Goal: Task Accomplishment & Management: Use online tool/utility

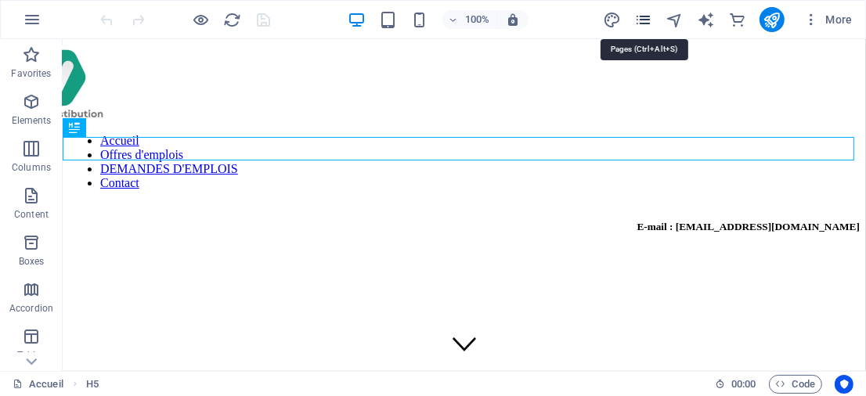
click at [643, 17] on icon "pages" at bounding box center [643, 20] width 18 height 18
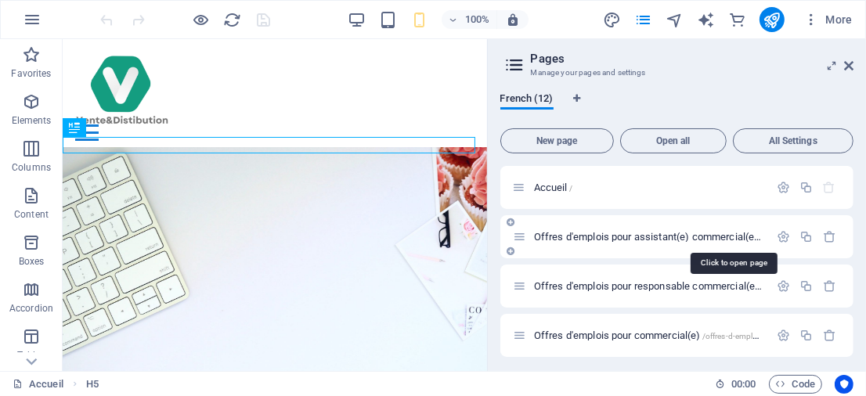
click at [572, 239] on span "Offres d'emplois pour assistant(e) commercial(e) /offres-d-emplois-pour-assista…" at bounding box center [732, 237] width 397 height 12
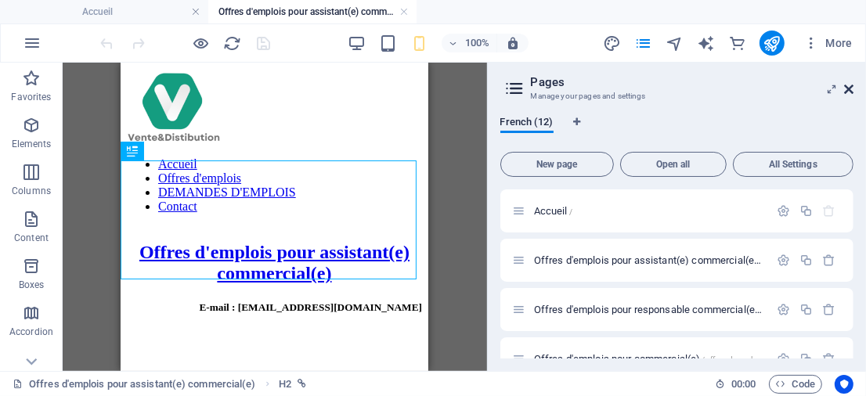
click at [851, 89] on icon at bounding box center [848, 89] width 9 height 13
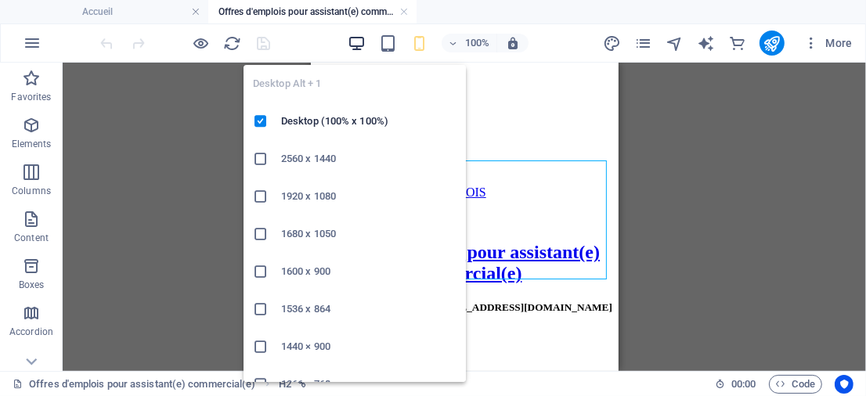
click at [364, 46] on icon "button" at bounding box center [356, 43] width 18 height 18
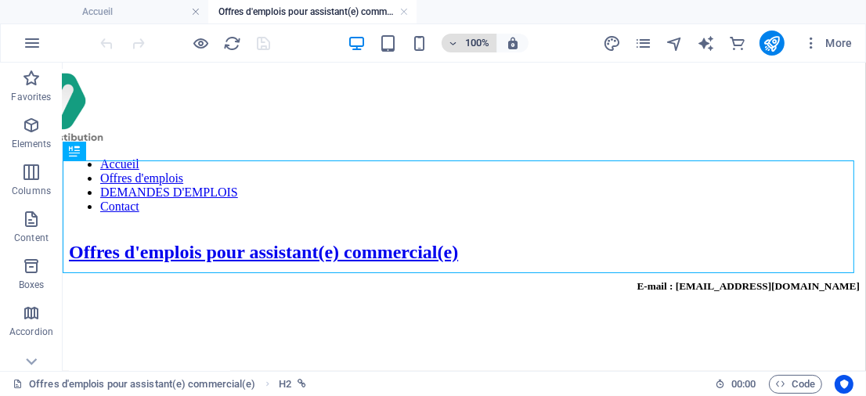
click at [457, 39] on icon "button" at bounding box center [453, 43] width 11 height 10
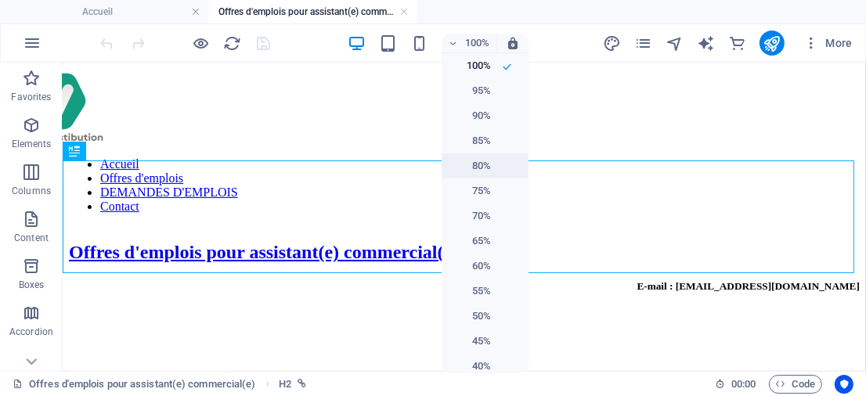
click at [476, 164] on h6 "80%" at bounding box center [471, 166] width 40 height 19
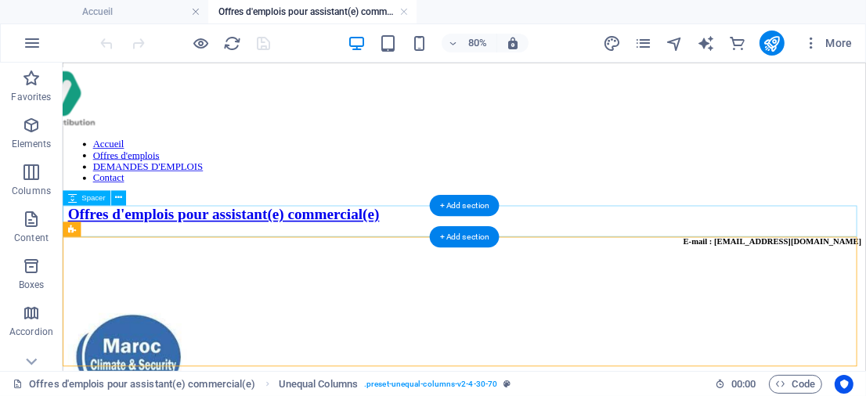
click at [236, 310] on div at bounding box center [564, 329] width 992 height 39
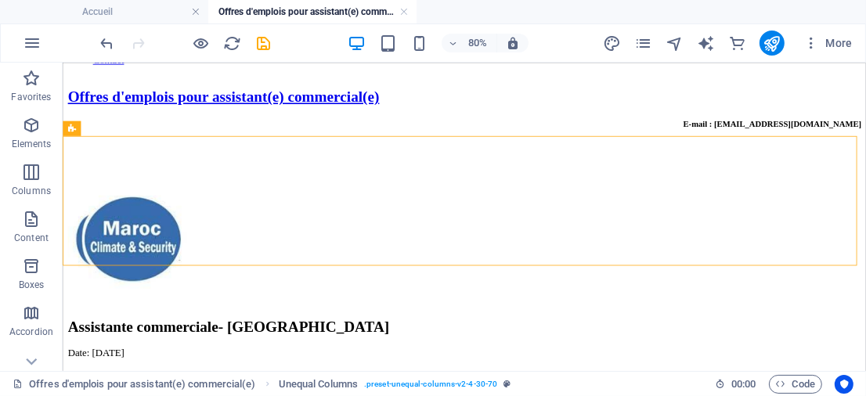
scroll to position [121, 0]
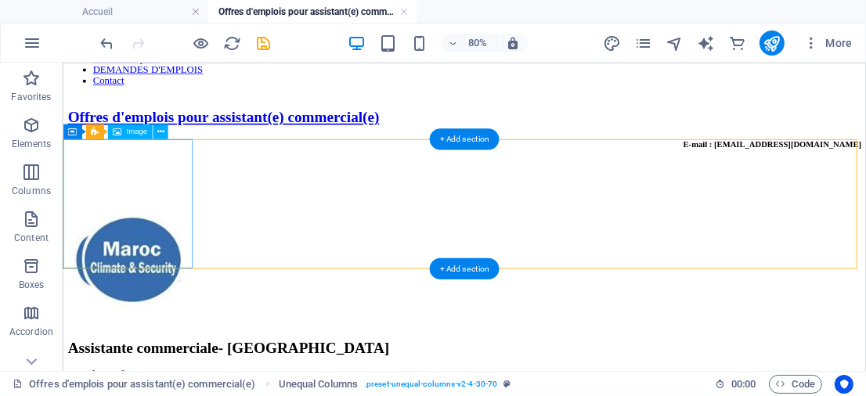
click at [171, 228] on figure at bounding box center [564, 310] width 992 height 164
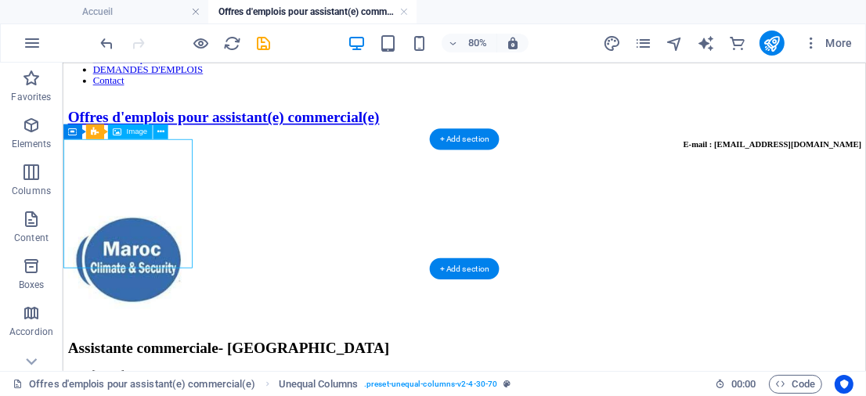
click at [171, 228] on figure at bounding box center [564, 310] width 992 height 164
select select "px"
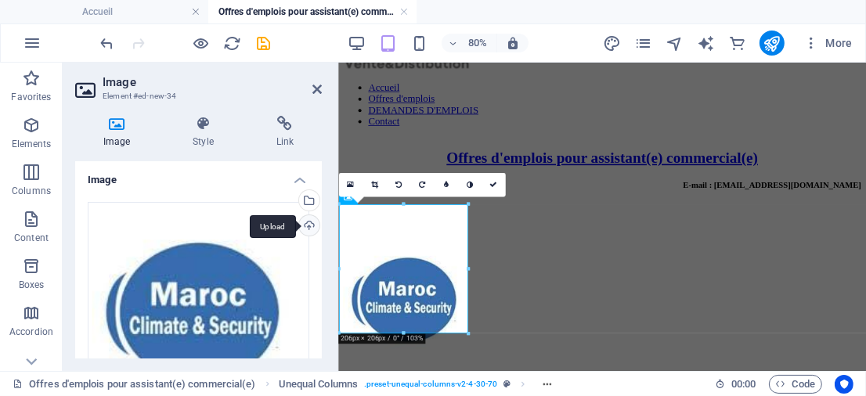
click at [306, 225] on div "Upload" at bounding box center [307, 226] width 23 height 23
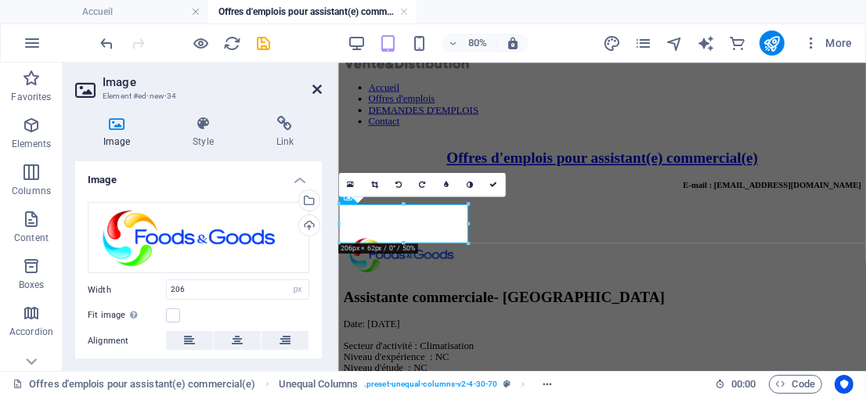
click at [318, 84] on icon at bounding box center [316, 89] width 9 height 13
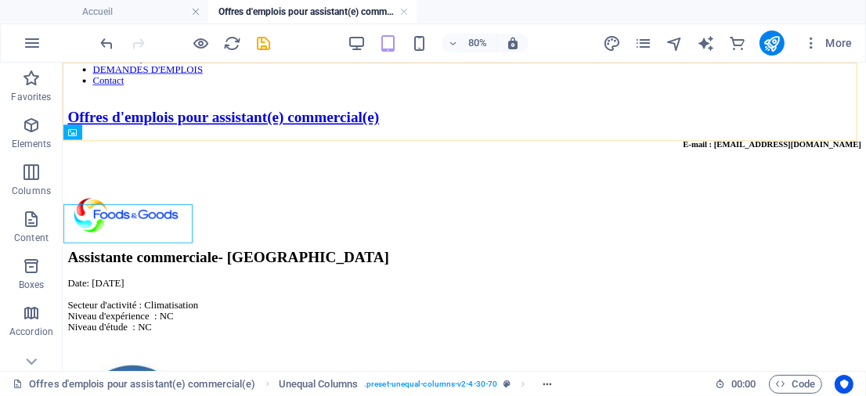
scroll to position [114, 0]
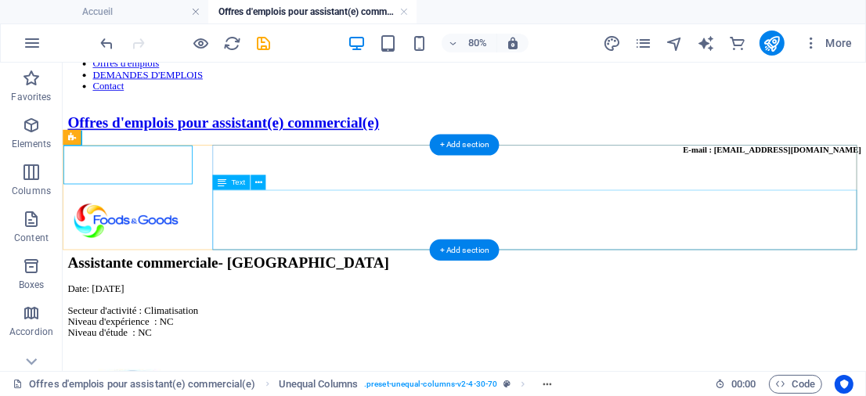
click at [355, 338] on div "Date: [DATE] Secteur d'activité : Climatisation Niveau d'expérience : NC Niveau…" at bounding box center [564, 372] width 992 height 69
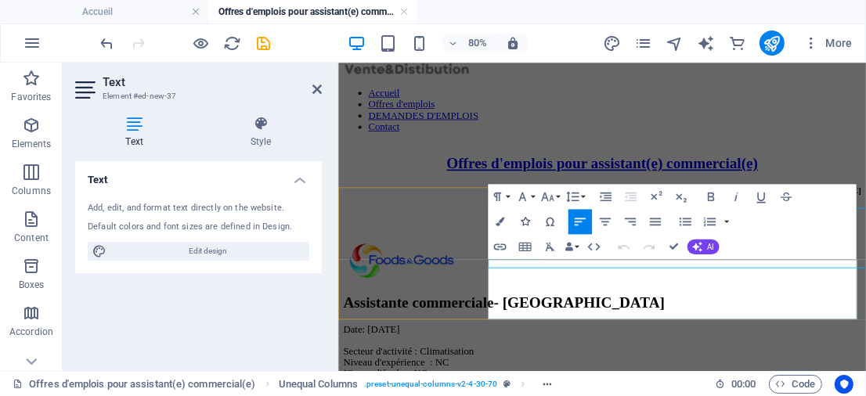
scroll to position [92, 0]
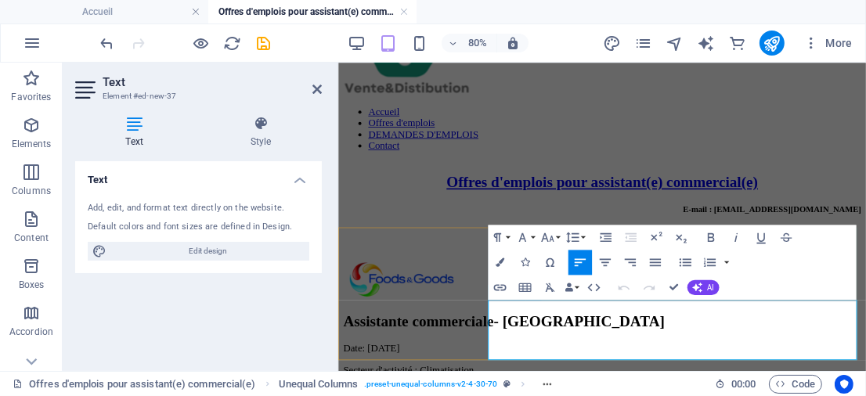
drag, startPoint x: 636, startPoint y: 382, endPoint x: 716, endPoint y: 383, distance: 79.8
click at [317, 83] on icon at bounding box center [316, 89] width 9 height 13
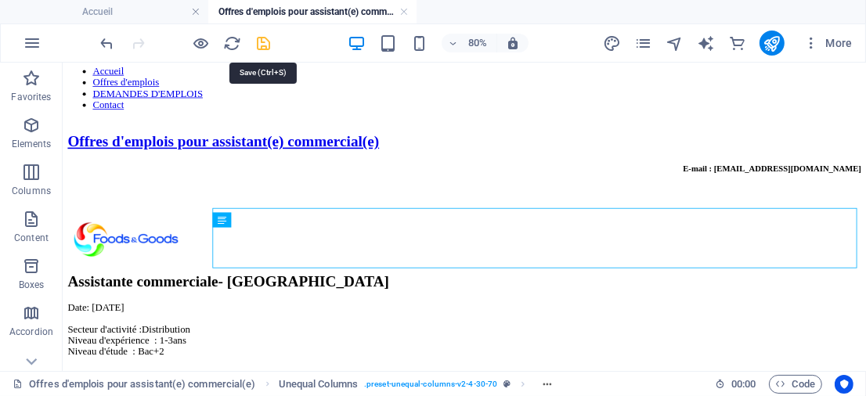
click at [258, 47] on icon "save" at bounding box center [264, 43] width 18 height 18
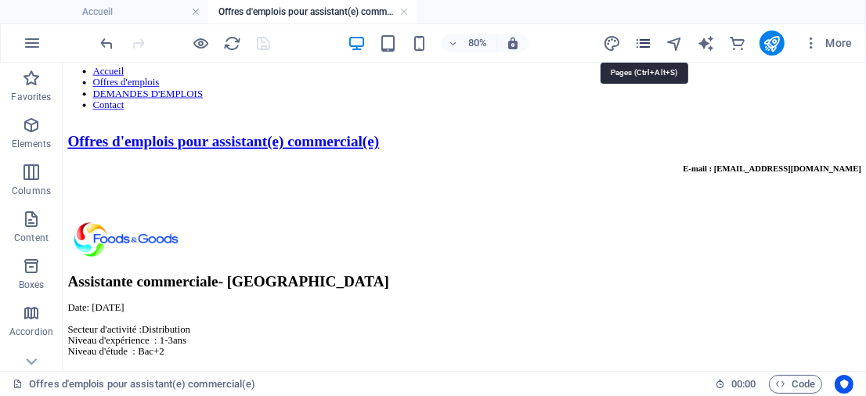
click at [647, 45] on icon "pages" at bounding box center [643, 43] width 18 height 18
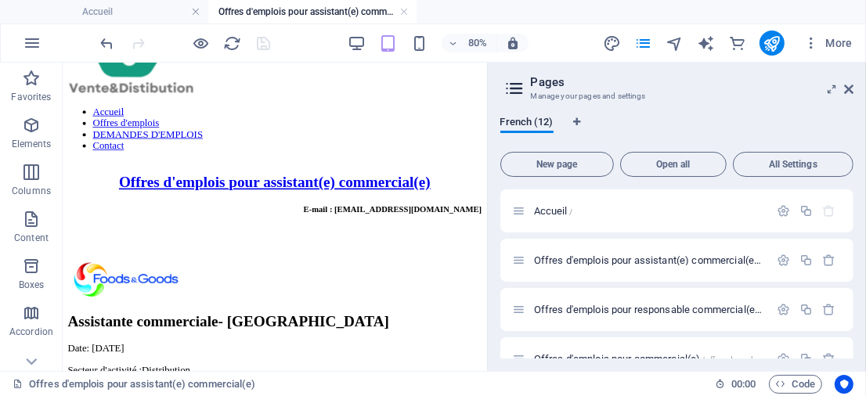
click at [841, 89] on header "Pages Manage your pages and settings" at bounding box center [678, 83] width 350 height 41
click at [850, 88] on icon at bounding box center [848, 89] width 9 height 13
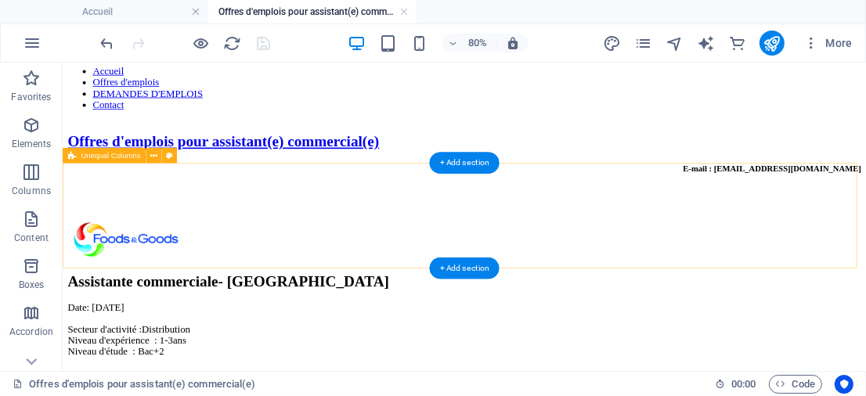
click at [239, 257] on div "Assistante commerciale- [GEOGRAPHIC_DATA] Date: [DATE] Secteur d'activité :Dist…" at bounding box center [564, 343] width 992 height 173
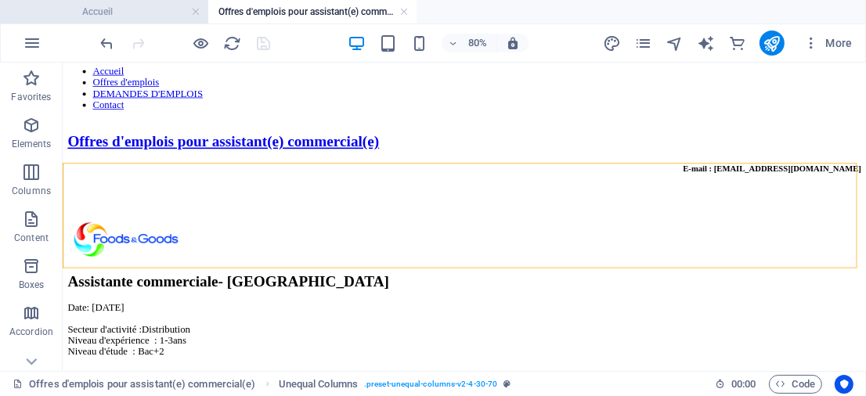
click at [141, 19] on h4 "Accueil" at bounding box center [104, 11] width 208 height 17
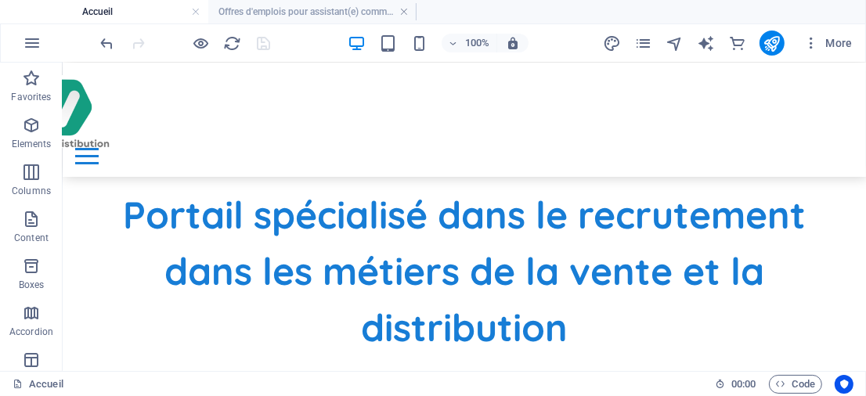
scroll to position [475, 0]
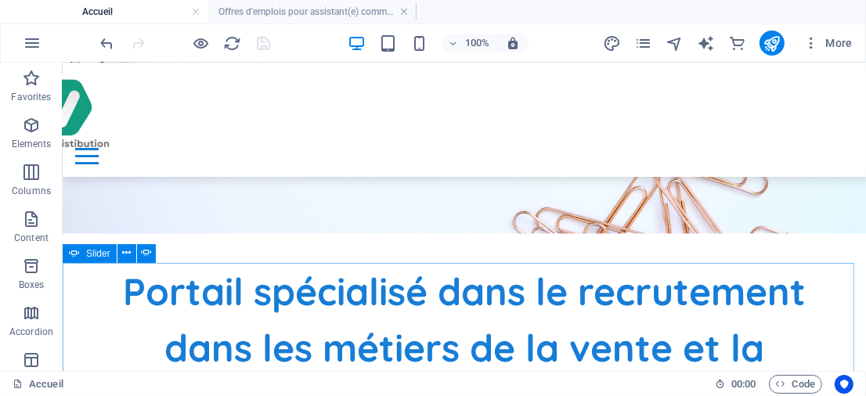
click at [90, 255] on span "Slider" at bounding box center [98, 253] width 24 height 9
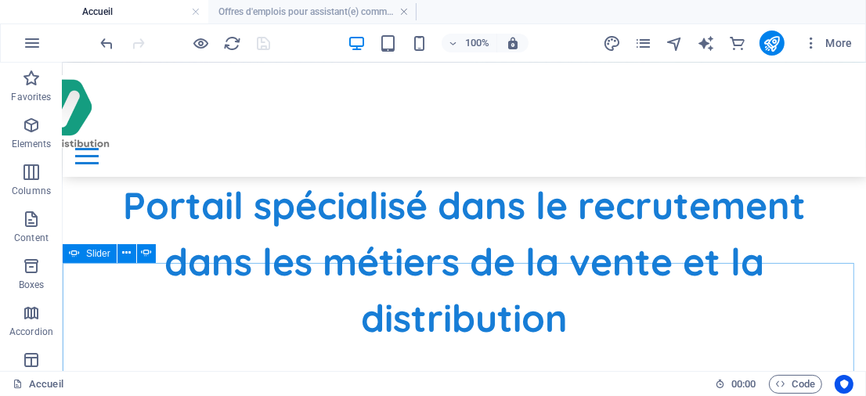
select select "ms"
select select "s"
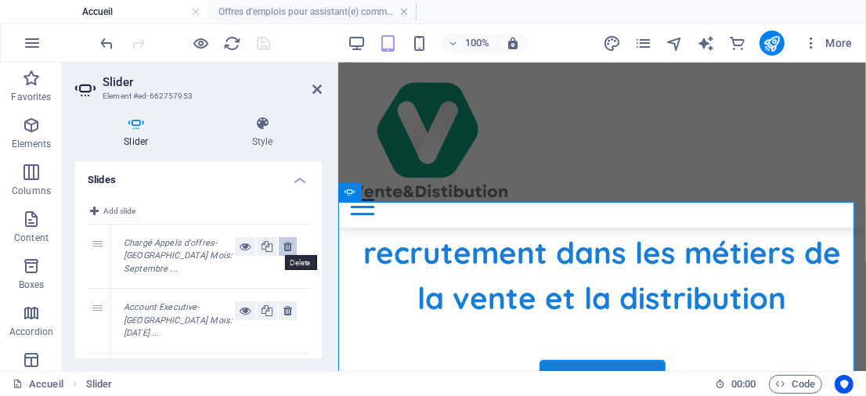
click at [290, 248] on button at bounding box center [288, 246] width 18 height 19
click at [112, 213] on span "Add slide" at bounding box center [119, 211] width 32 height 19
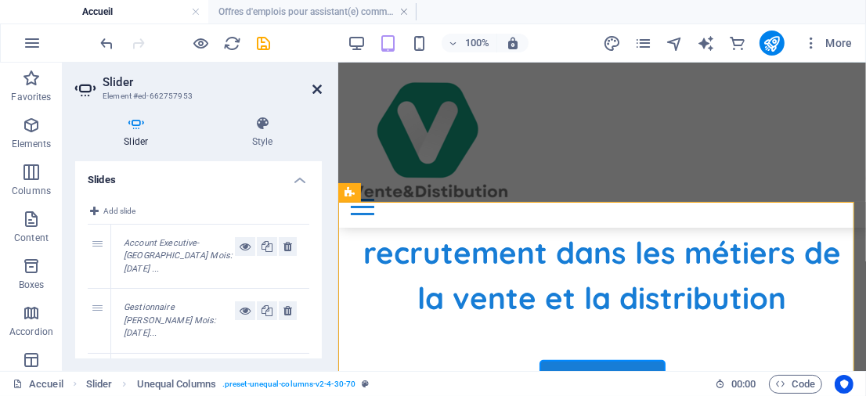
click at [319, 88] on icon at bounding box center [316, 89] width 9 height 13
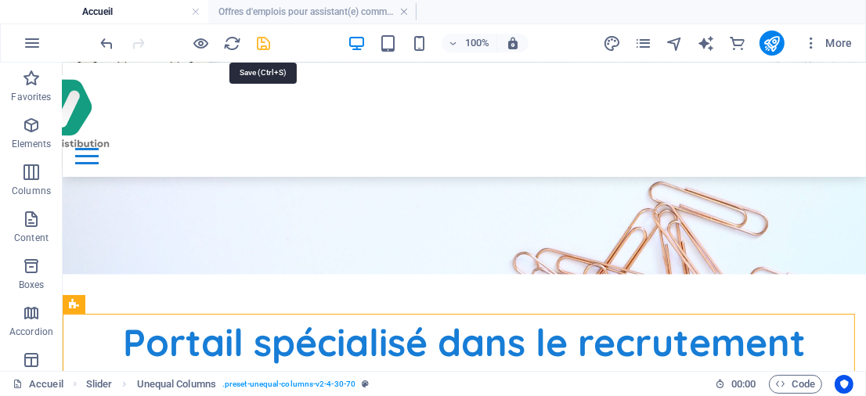
click at [261, 35] on icon "save" at bounding box center [264, 43] width 18 height 18
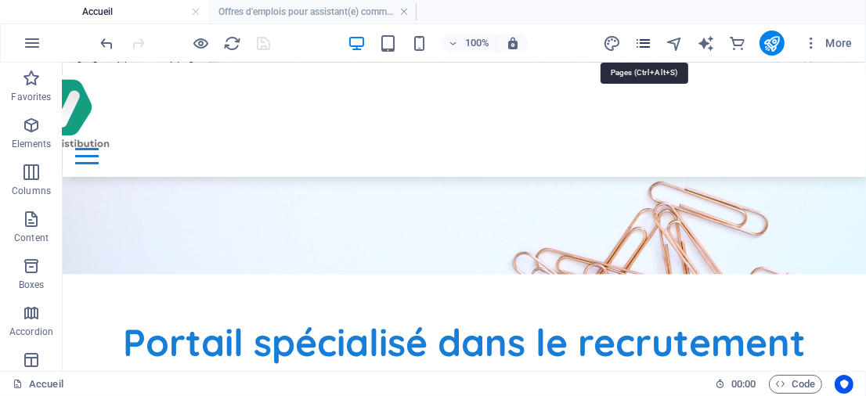
click at [642, 41] on icon "pages" at bounding box center [643, 43] width 18 height 18
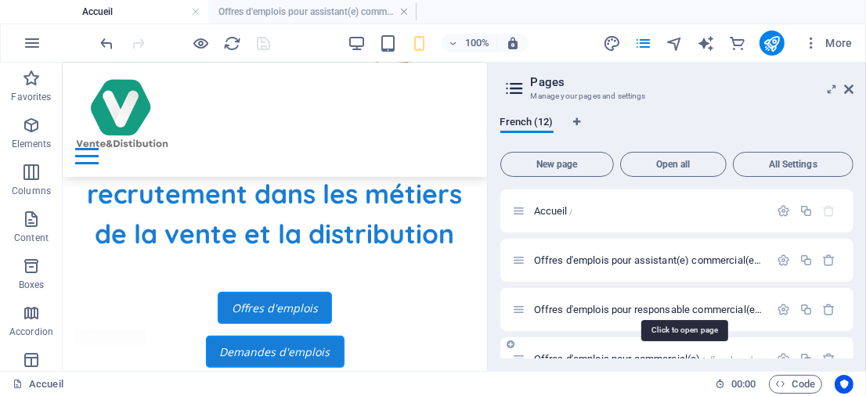
click at [664, 356] on span "Offres d'emplois pour commercial(e) /offres-d-emplois-pour-commercial-e" at bounding box center [683, 359] width 299 height 12
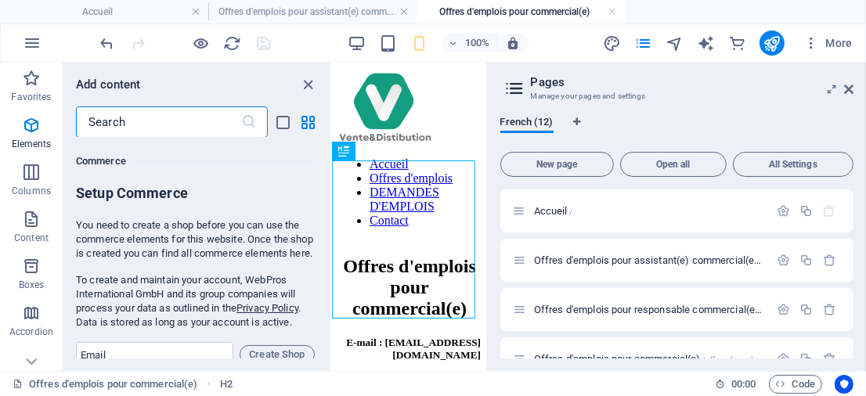
scroll to position [0, 0]
click at [307, 83] on icon "close panel" at bounding box center [309, 85] width 18 height 18
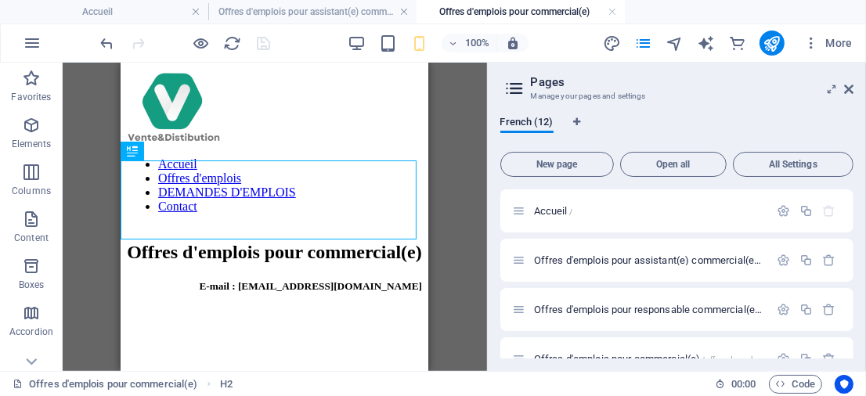
click at [854, 86] on aside "Pages Manage your pages and settings French (12) New page Open all All Settings…" at bounding box center [676, 217] width 379 height 308
click at [846, 88] on icon at bounding box center [848, 89] width 9 height 13
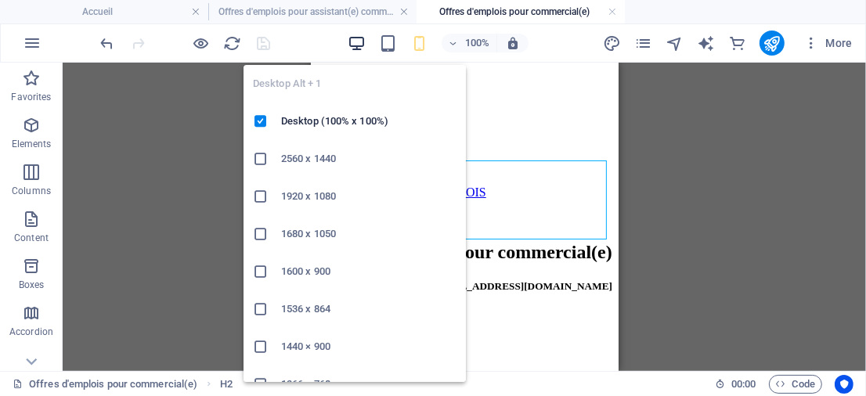
click at [356, 41] on icon "button" at bounding box center [356, 43] width 18 height 18
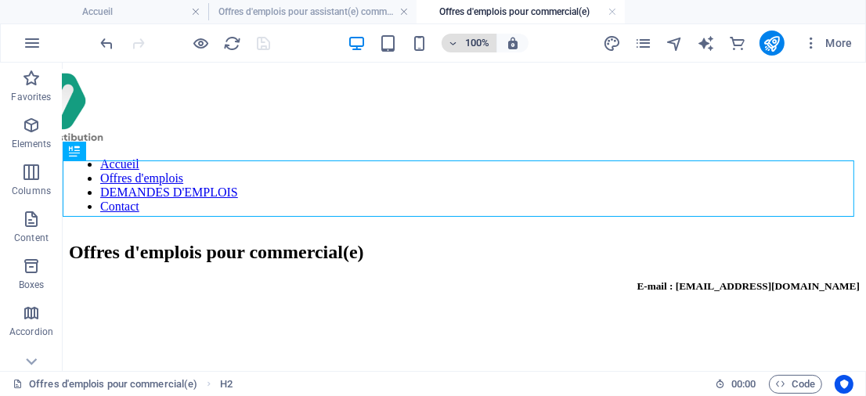
click at [462, 43] on span "100%" at bounding box center [469, 43] width 42 height 19
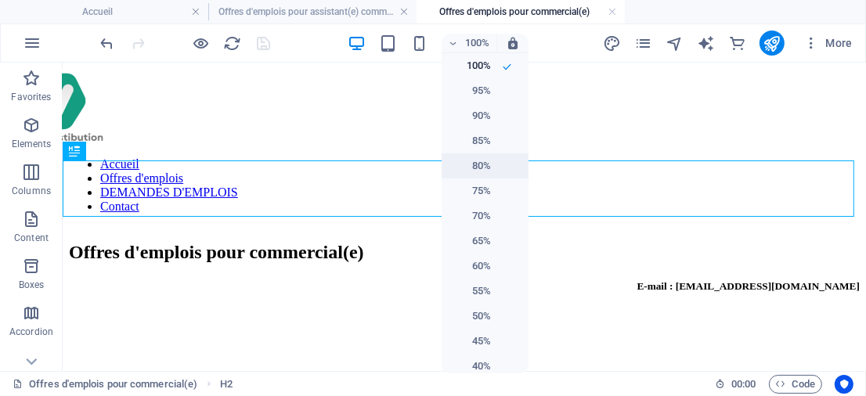
click at [485, 163] on h6 "80%" at bounding box center [471, 166] width 40 height 19
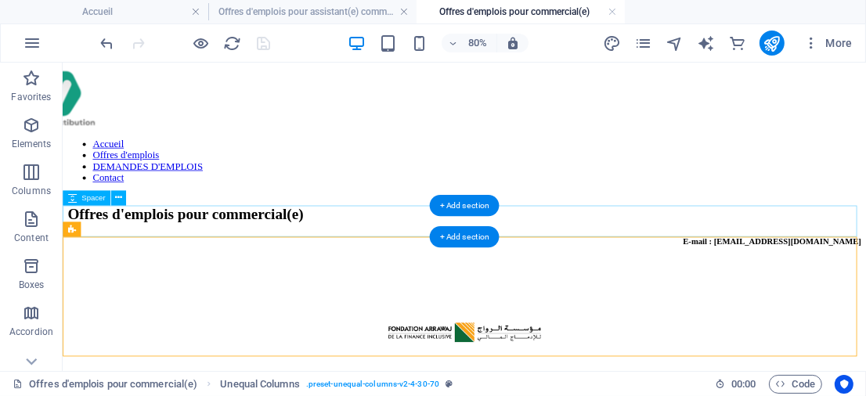
click at [280, 310] on div at bounding box center [564, 329] width 992 height 39
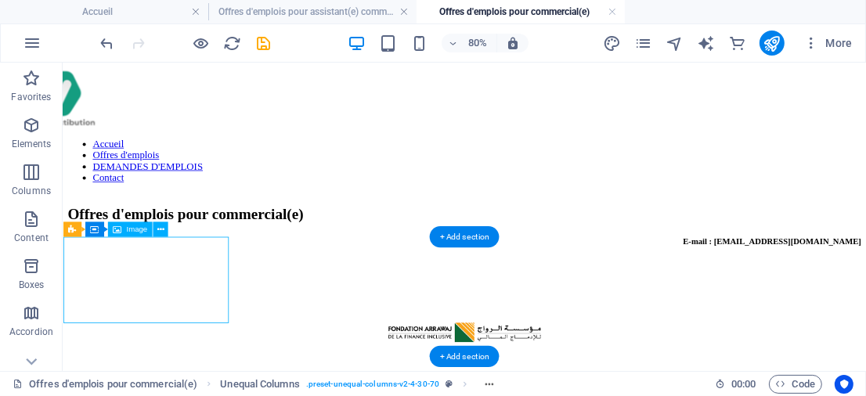
select select "px"
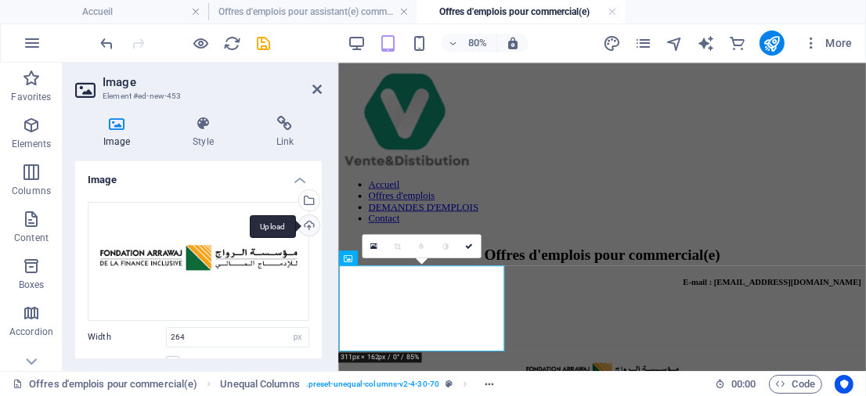
click at [308, 220] on div "Upload" at bounding box center [307, 226] width 23 height 23
click at [309, 224] on div "Upload" at bounding box center [307, 226] width 23 height 23
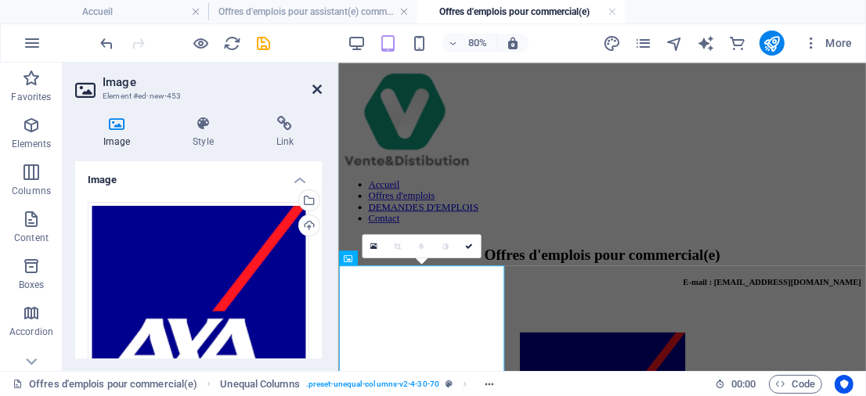
click at [317, 90] on icon at bounding box center [316, 89] width 9 height 13
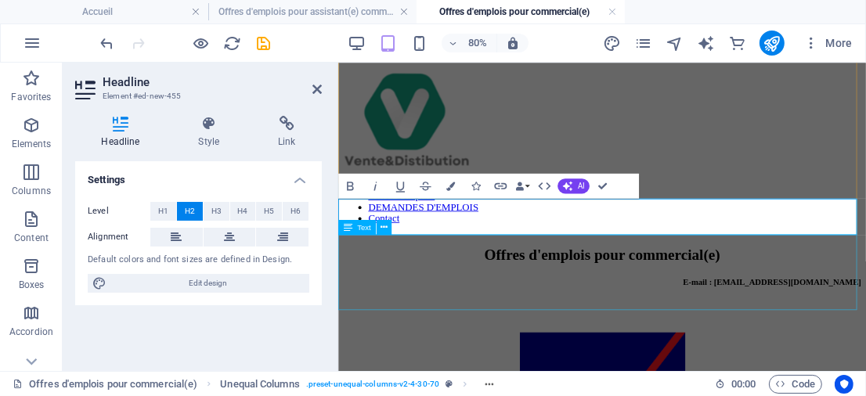
scroll to position [315, 0]
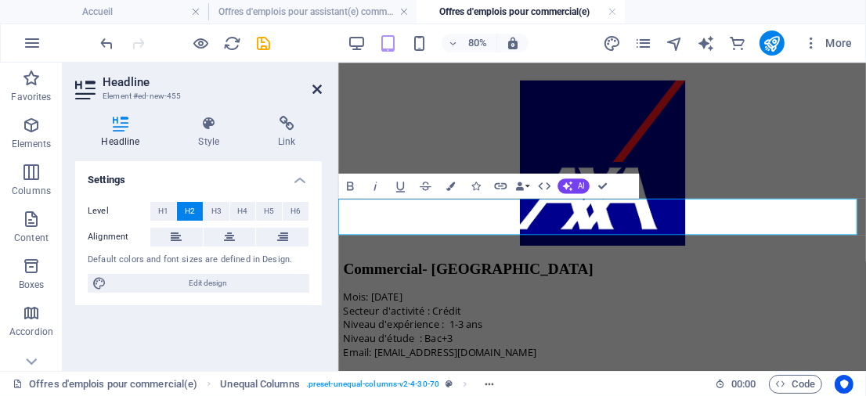
click at [315, 85] on icon at bounding box center [316, 89] width 9 height 13
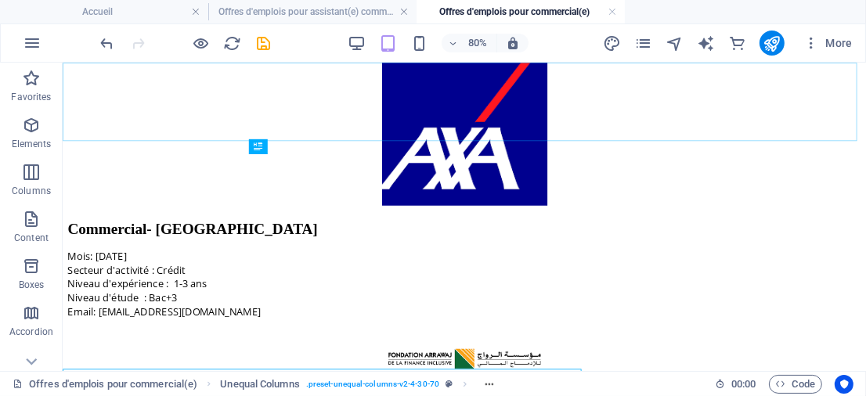
scroll to position [103, 0]
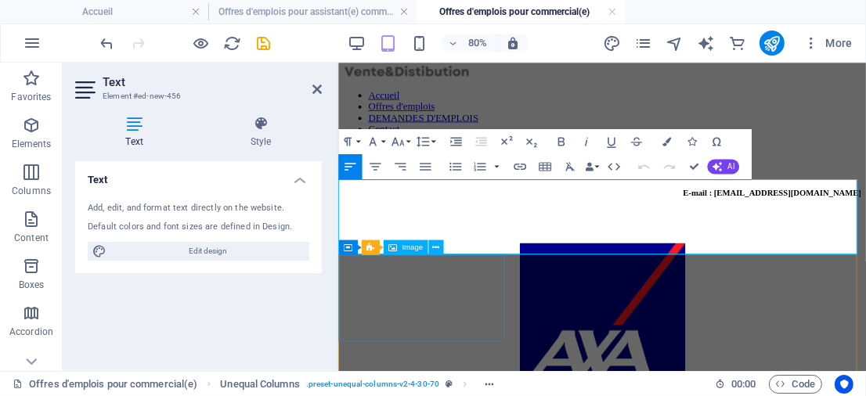
scroll to position [384, 0]
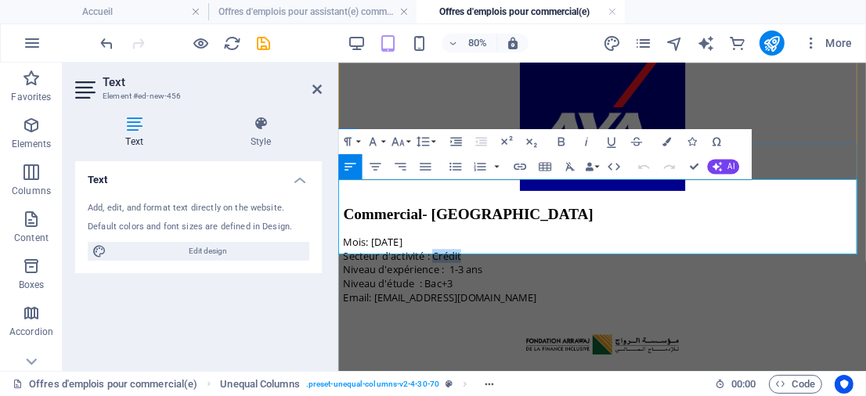
drag, startPoint x: 447, startPoint y: 236, endPoint x: 504, endPoint y: 239, distance: 57.2
click at [504, 294] on p "Secteur d'activité : Crédit" at bounding box center [667, 302] width 647 height 17
click at [476, 311] on p "Niveau d'expérience : 1-3 ans Niveau d'étude : Bac+3" at bounding box center [667, 328] width 647 height 34
click at [319, 88] on icon at bounding box center [316, 89] width 9 height 13
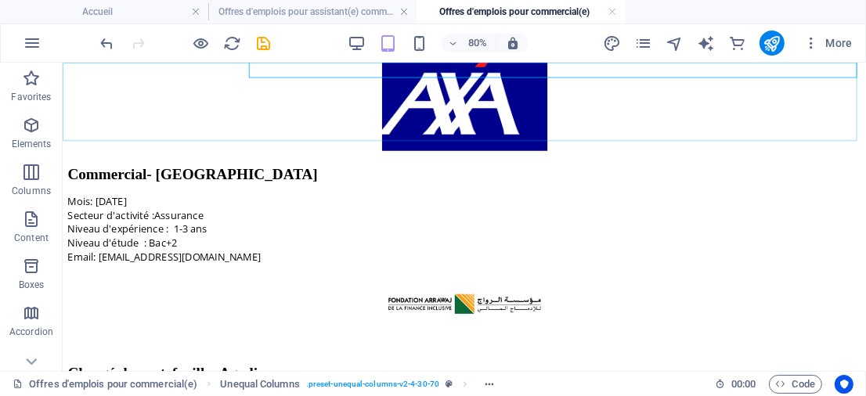
scroll to position [348, 0]
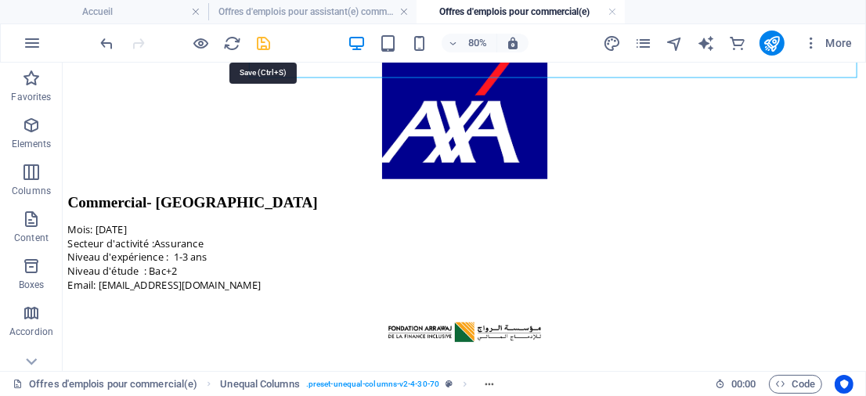
click at [268, 41] on icon "save" at bounding box center [264, 43] width 18 height 18
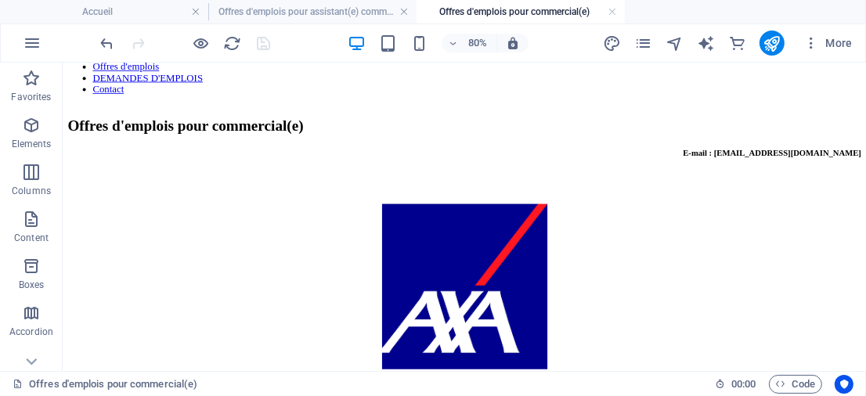
scroll to position [78, 0]
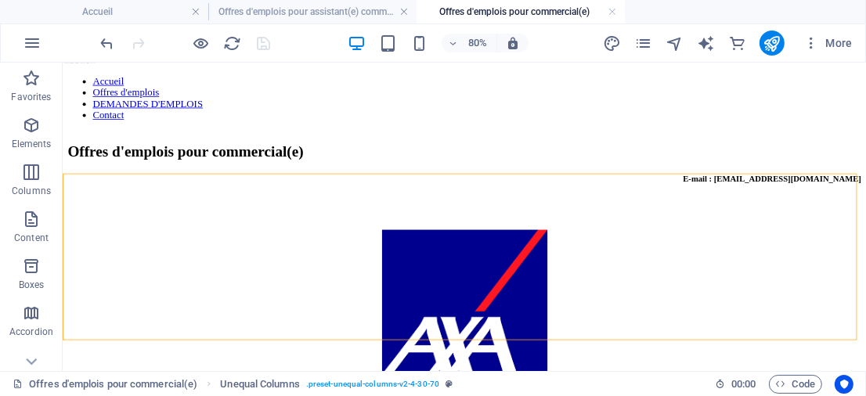
click at [141, 14] on h4 "Accueil" at bounding box center [104, 11] width 208 height 17
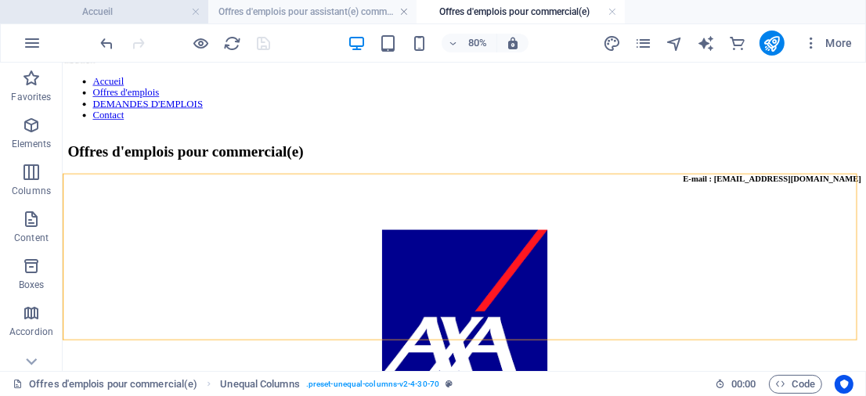
click at [141, 14] on h4 "Accueil" at bounding box center [104, 11] width 208 height 17
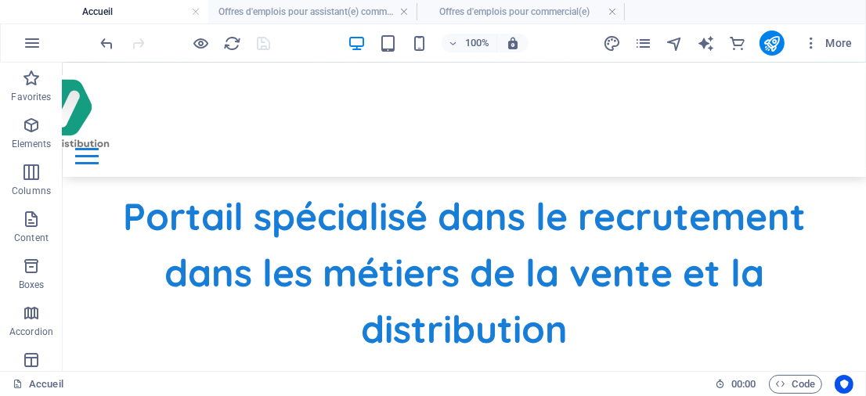
scroll to position [525, 0]
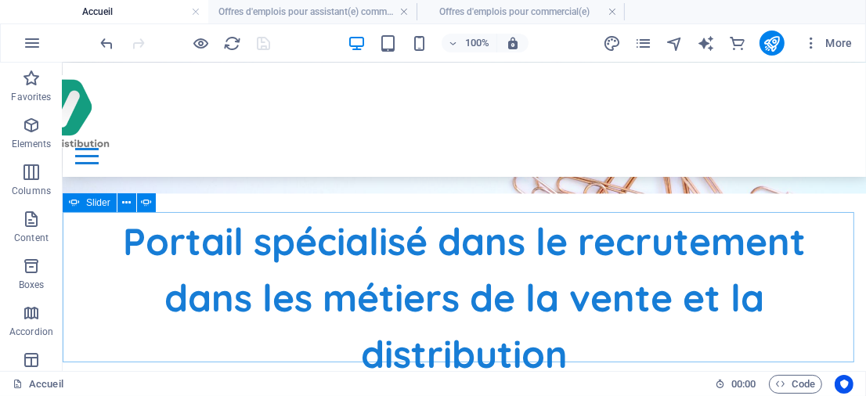
click at [76, 201] on icon at bounding box center [74, 202] width 11 height 19
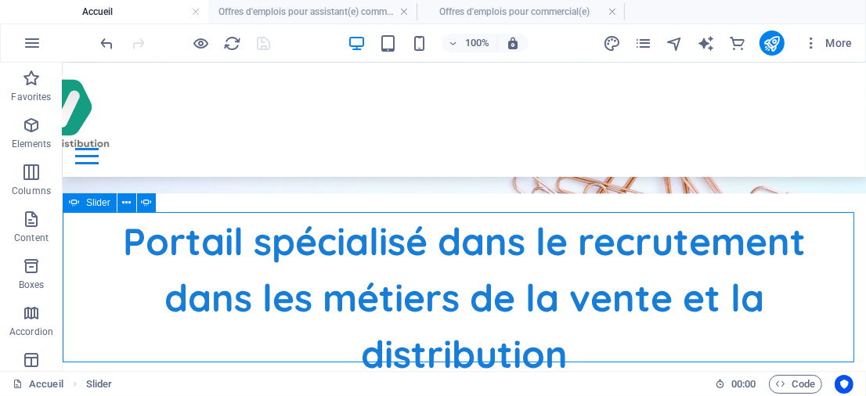
click at [76, 201] on icon at bounding box center [74, 202] width 11 height 19
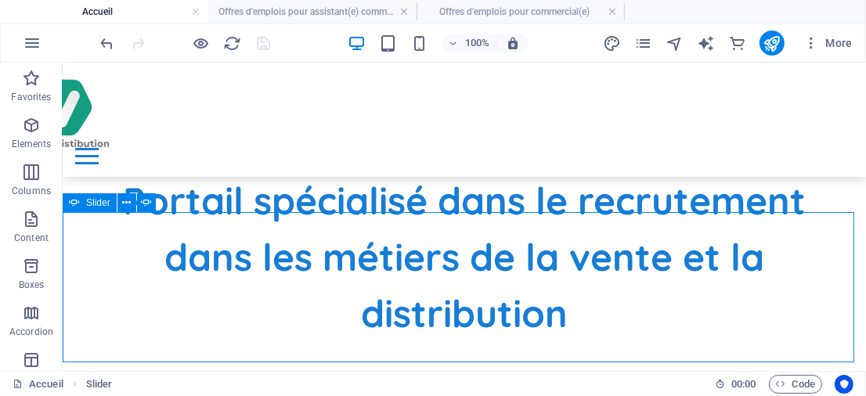
select select "ms"
select select "s"
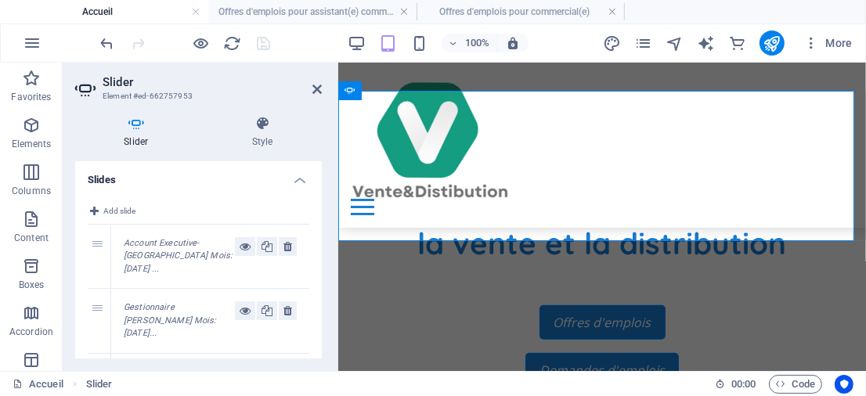
scroll to position [576, 0]
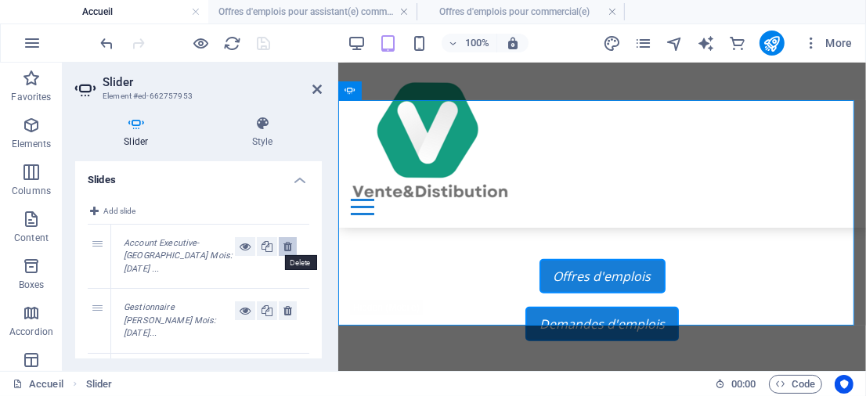
click at [279, 239] on button at bounding box center [288, 246] width 18 height 19
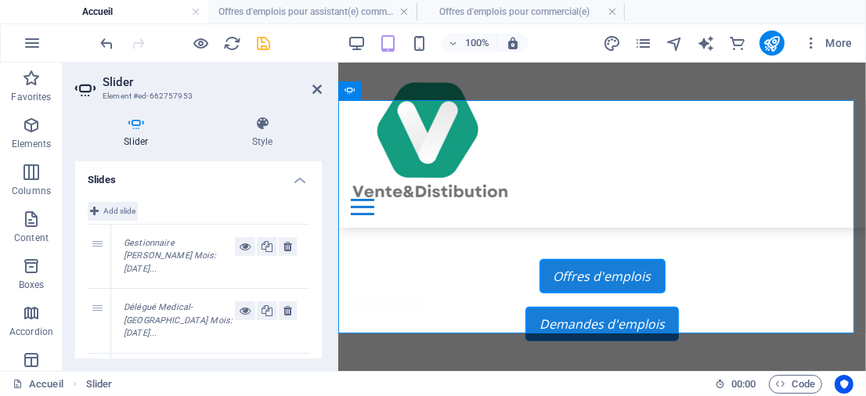
click at [128, 207] on span "Add slide" at bounding box center [119, 211] width 32 height 19
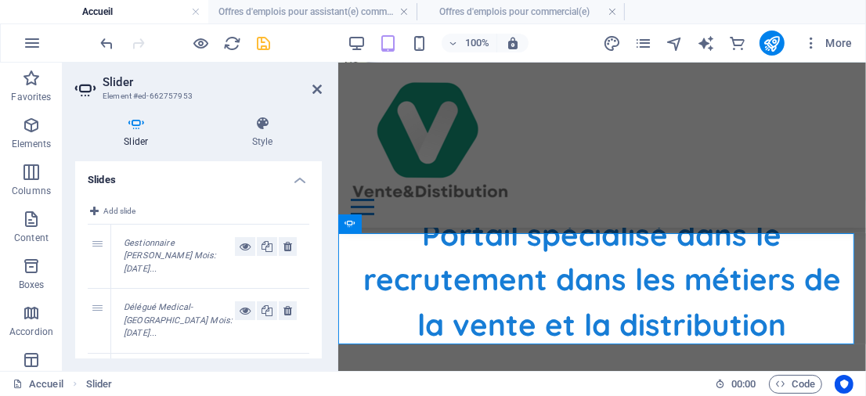
scroll to position [460, 0]
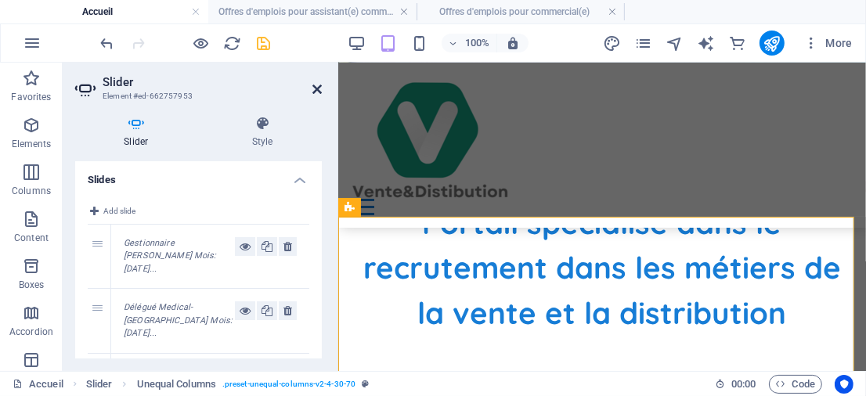
click at [316, 85] on icon at bounding box center [316, 89] width 9 height 13
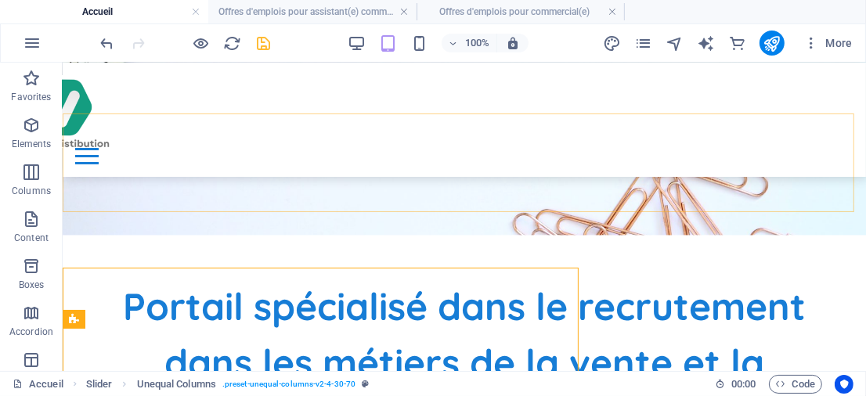
scroll to position [409, 0]
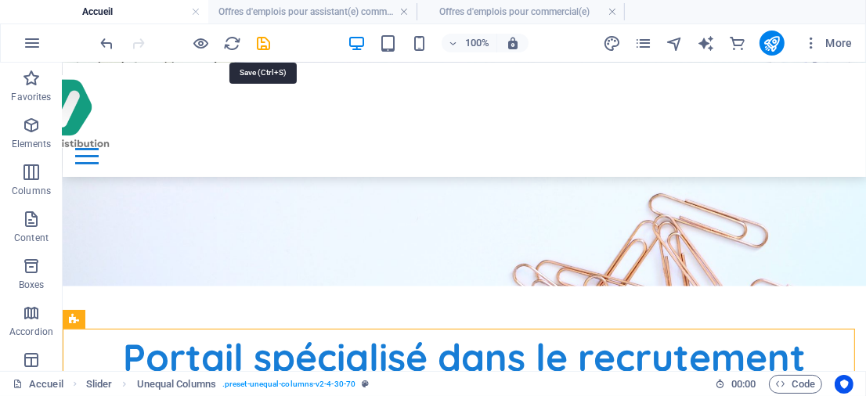
click at [271, 43] on icon "save" at bounding box center [264, 43] width 18 height 18
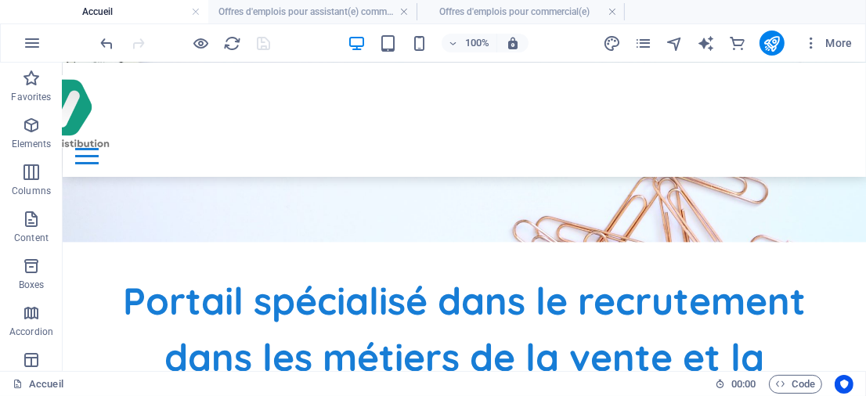
scroll to position [471, 0]
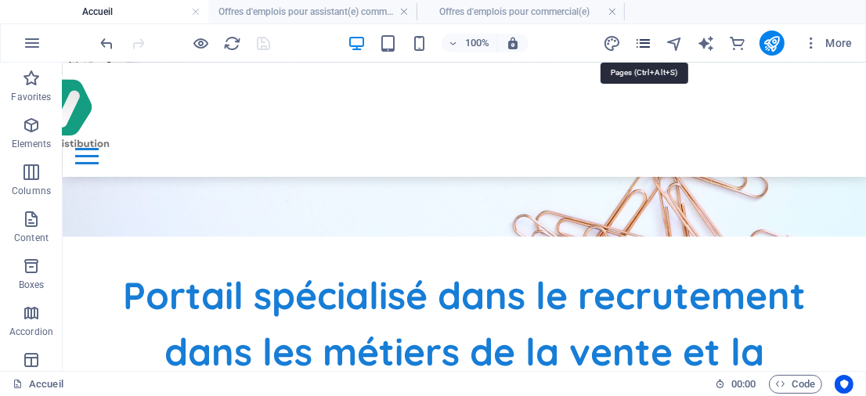
click at [641, 42] on icon "pages" at bounding box center [643, 43] width 18 height 18
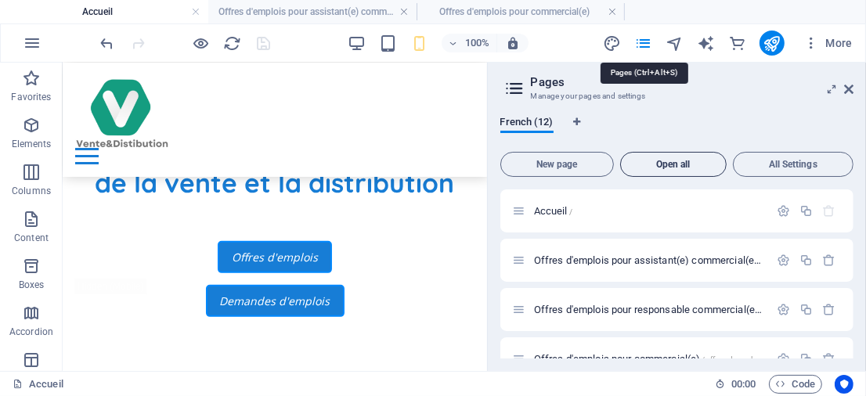
scroll to position [466, 0]
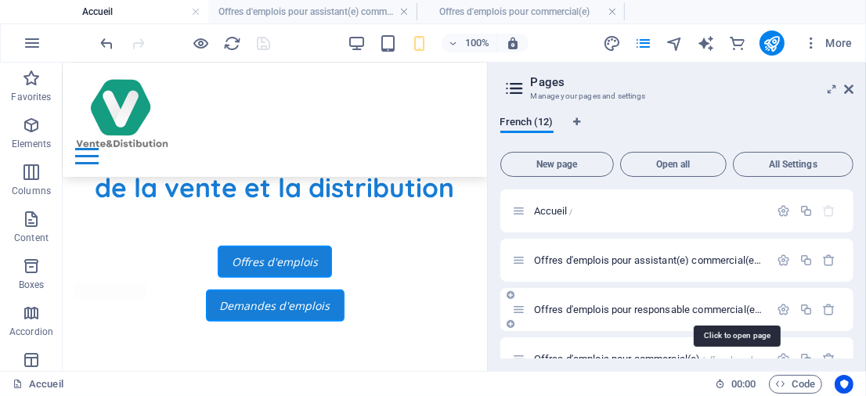
click at [642, 309] on span "Offres d'emplois pour responsable commercial(e) /offres-d-emplois-pour-responsa…" at bounding box center [735, 310] width 403 height 12
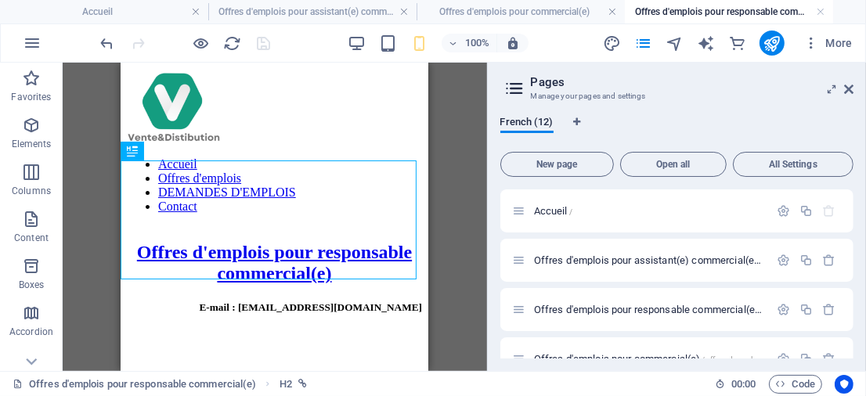
scroll to position [0, 0]
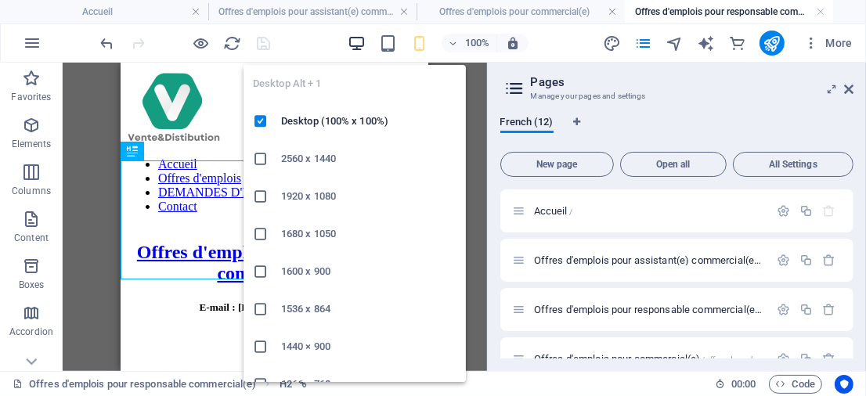
click at [350, 45] on icon "button" at bounding box center [356, 43] width 18 height 18
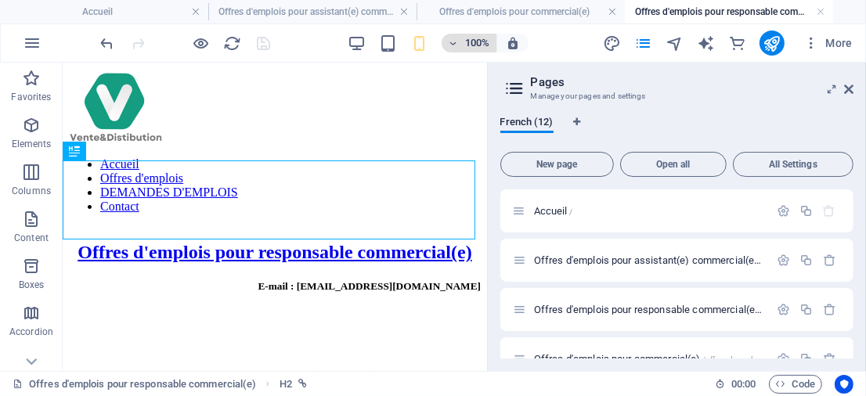
click at [457, 40] on icon "button" at bounding box center [453, 43] width 11 height 10
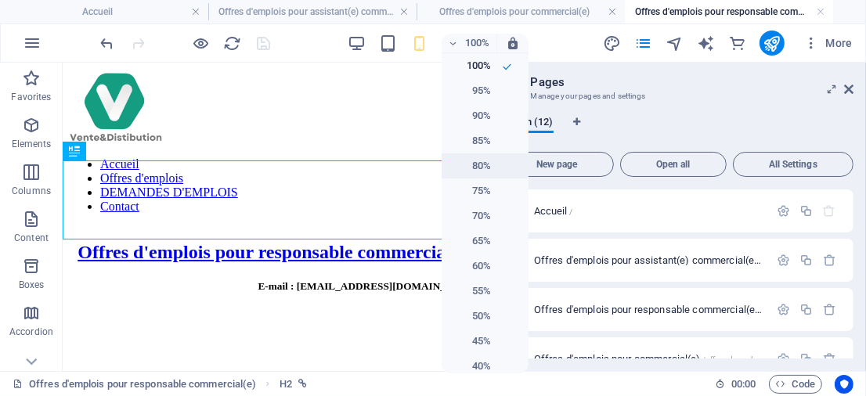
click at [477, 162] on h6 "80%" at bounding box center [471, 166] width 40 height 19
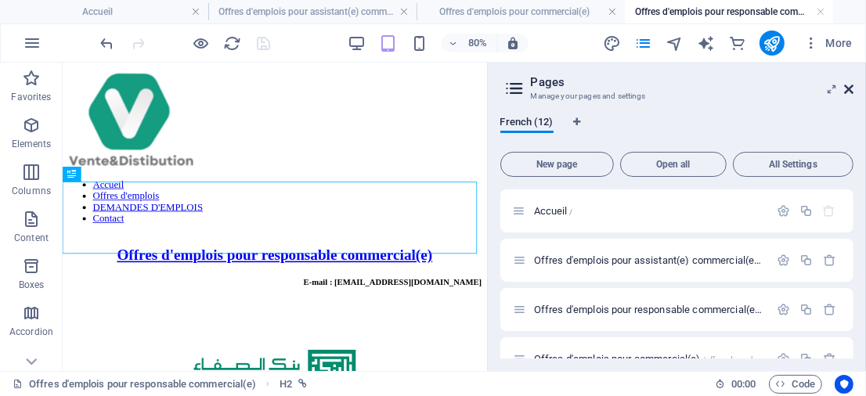
click at [850, 86] on icon at bounding box center [848, 89] width 9 height 13
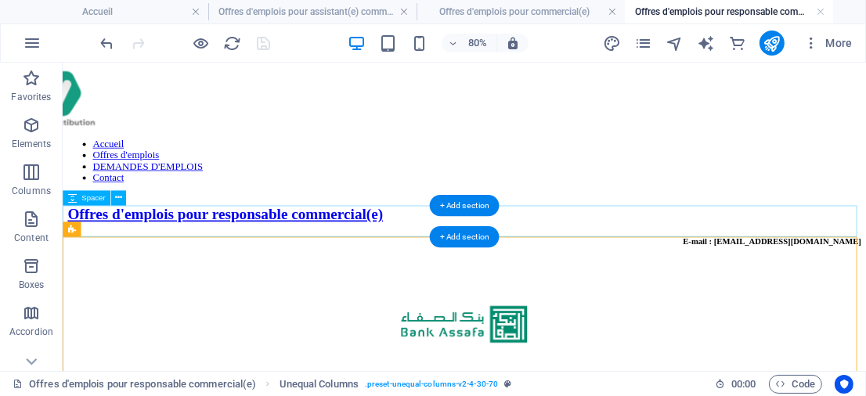
click at [226, 310] on div at bounding box center [564, 329] width 992 height 39
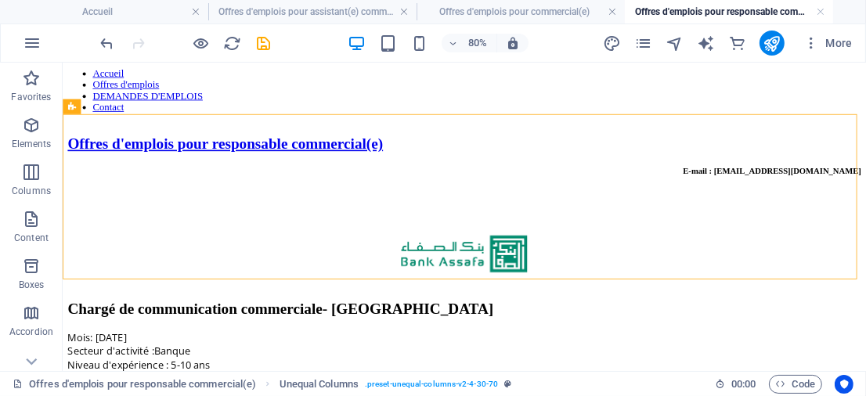
scroll to position [89, 0]
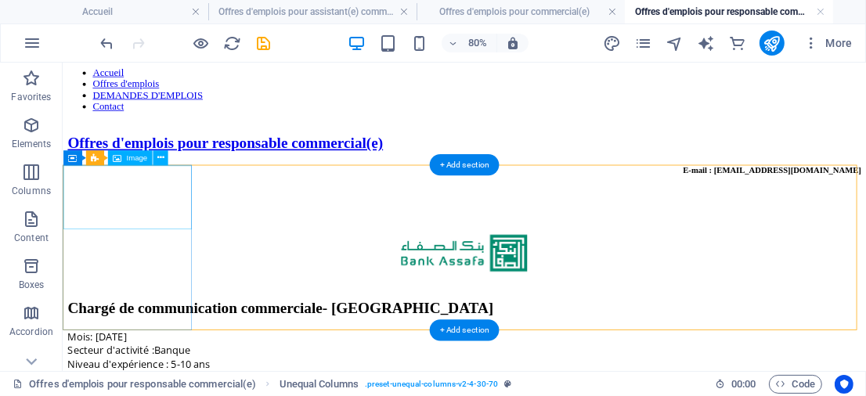
click at [194, 260] on figure at bounding box center [564, 302] width 992 height 84
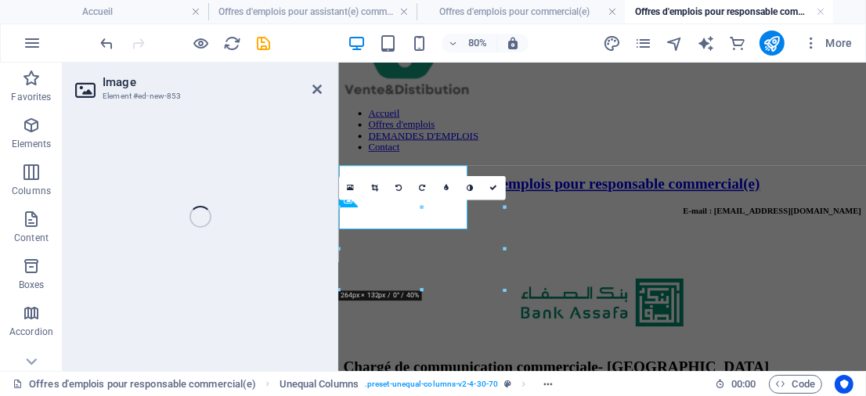
select select "px"
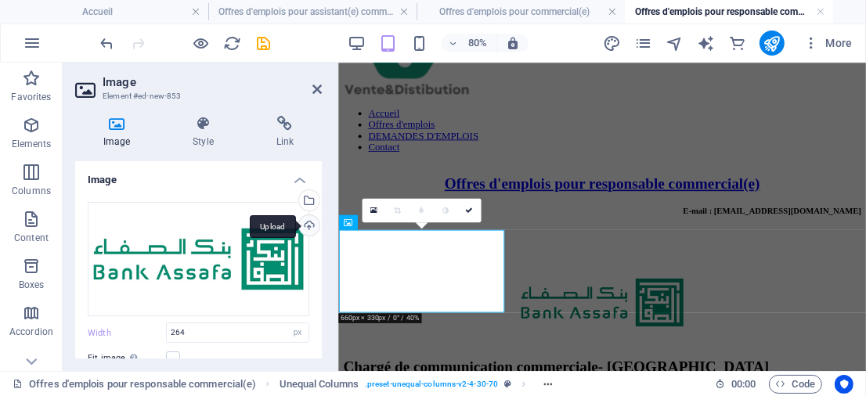
click at [302, 220] on div "Upload" at bounding box center [307, 226] width 23 height 23
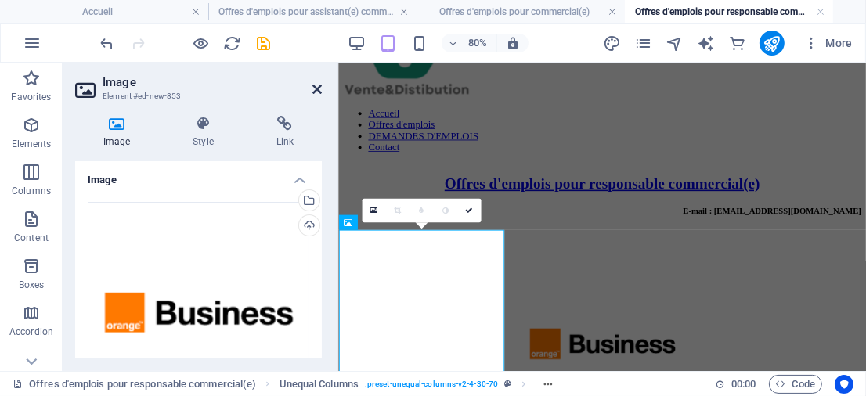
drag, startPoint x: 314, startPoint y: 92, endPoint x: 315, endPoint y: 37, distance: 54.8
click at [314, 92] on icon at bounding box center [316, 89] width 9 height 13
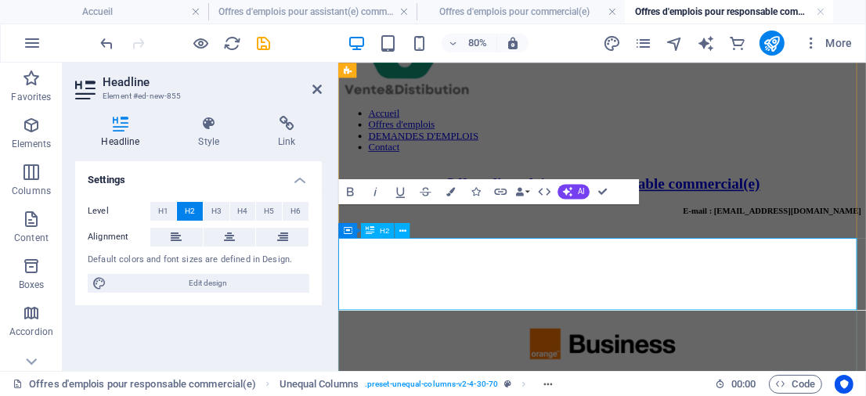
scroll to position [361, 0]
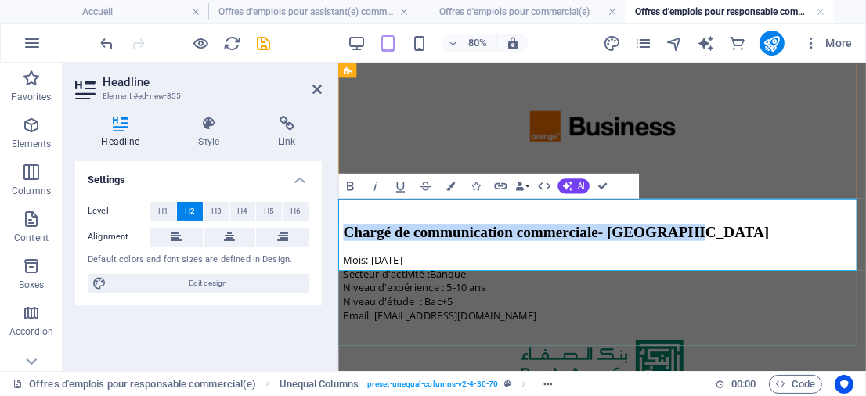
click at [609, 269] on h2 "Chargé de communication commerciale- [GEOGRAPHIC_DATA]" at bounding box center [667, 274] width 647 height 21
drag, startPoint x: 351, startPoint y: 254, endPoint x: 776, endPoint y: 252, distance: 424.2
click at [776, 264] on h2 "Chargé de communication commerciale- [GEOGRAPHIC_DATA]" at bounding box center [667, 274] width 647 height 21
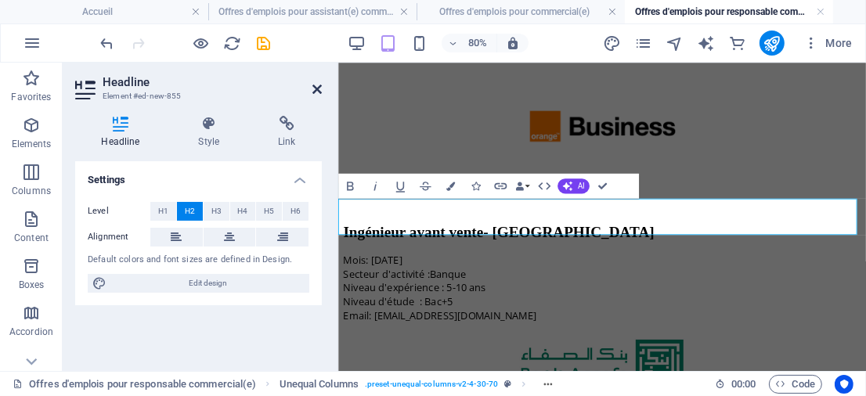
click at [316, 85] on icon at bounding box center [316, 89] width 9 height 13
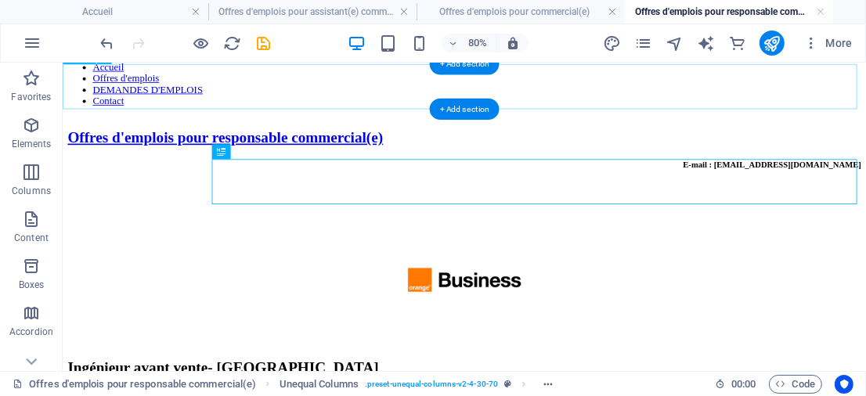
scroll to position [95, 0]
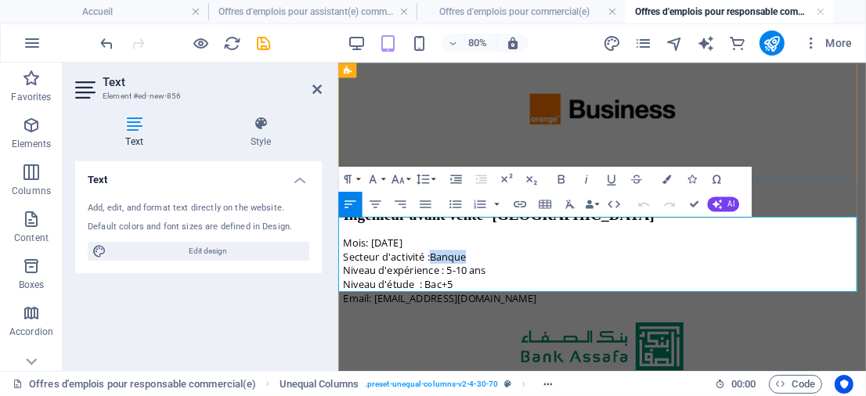
drag, startPoint x: 445, startPoint y: 281, endPoint x: 523, endPoint y: 282, distance: 77.5
click at [523, 296] on p "Secteur d'activité :Banque" at bounding box center [667, 304] width 647 height 17
click at [512, 313] on p "Niveau d'expérience : 5-10 ans Niveau d'étude : Bac+5" at bounding box center [667, 330] width 647 height 34
click at [464, 313] on p "Niveau d'expérience : 5-10 ans Niveau d'étude : Bac+5" at bounding box center [667, 330] width 647 height 34
click at [315, 85] on icon at bounding box center [316, 89] width 9 height 13
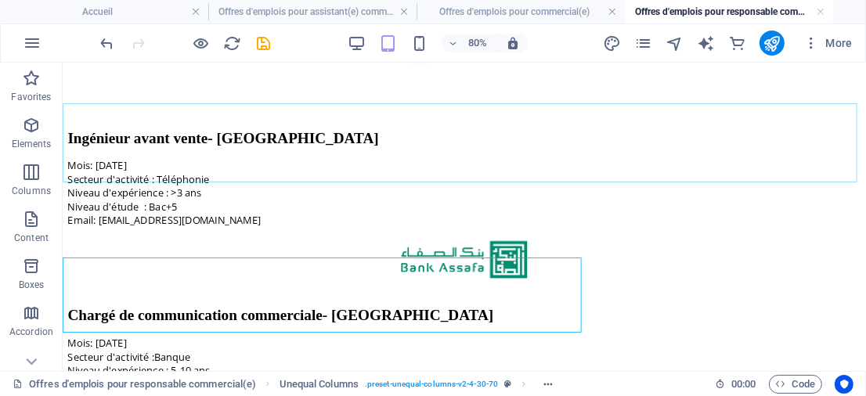
scroll to position [332, 0]
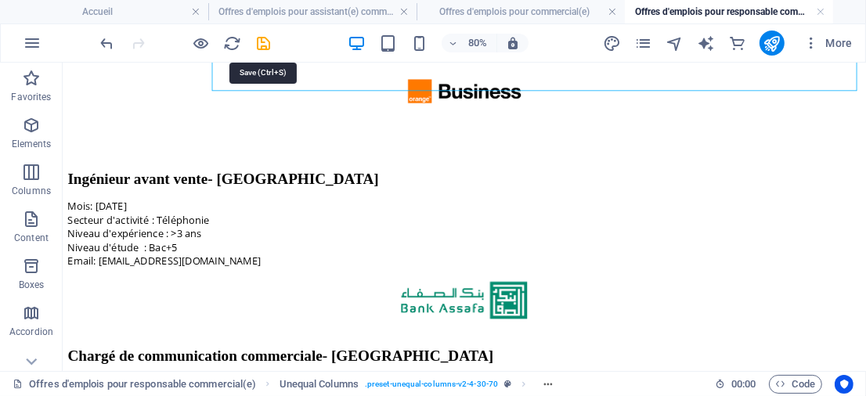
click at [260, 40] on icon "save" at bounding box center [264, 43] width 18 height 18
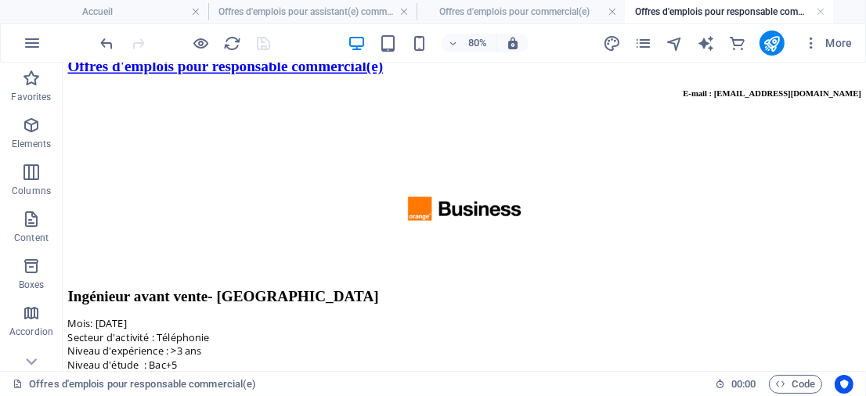
scroll to position [40, 0]
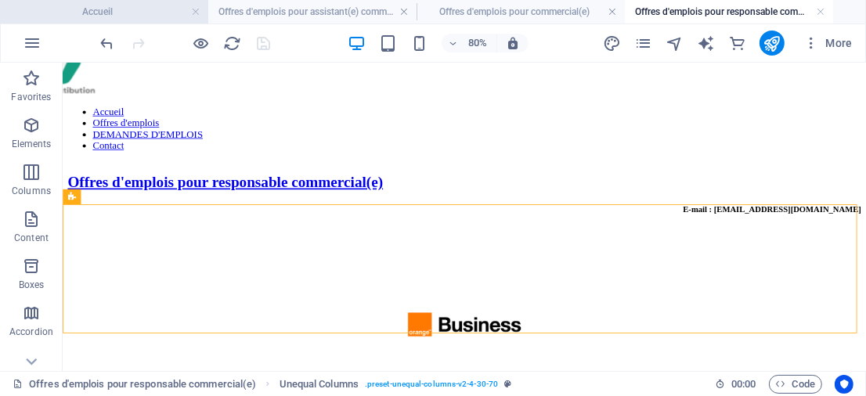
click at [165, 16] on h4 "Accueil" at bounding box center [104, 11] width 208 height 17
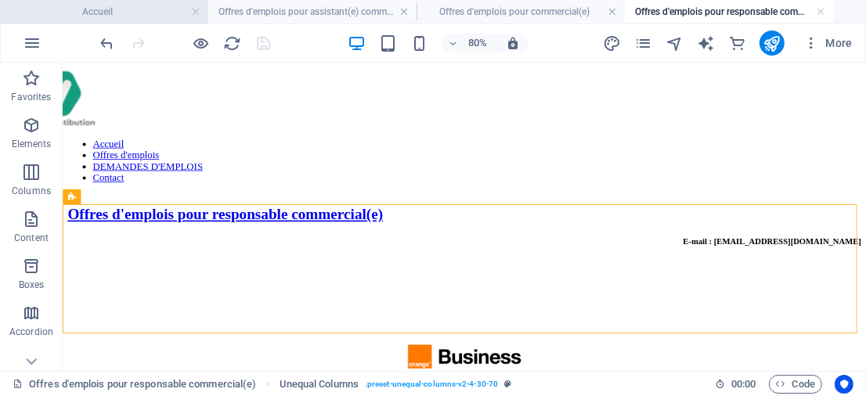
scroll to position [466, 0]
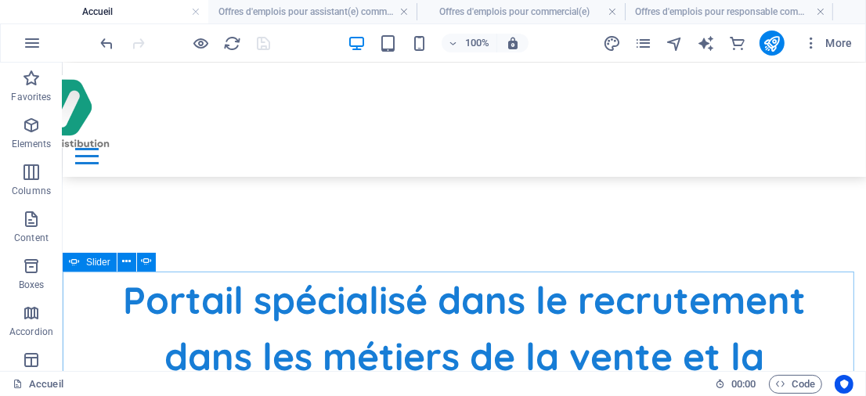
click at [81, 257] on div "Slider" at bounding box center [90, 262] width 54 height 19
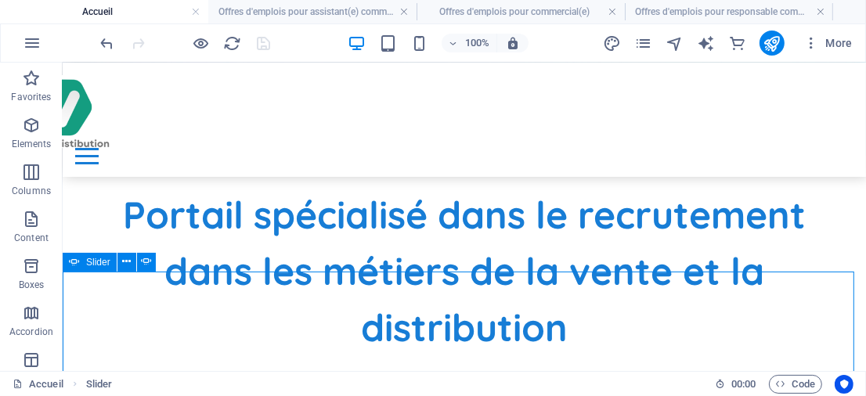
select select "ms"
select select "s"
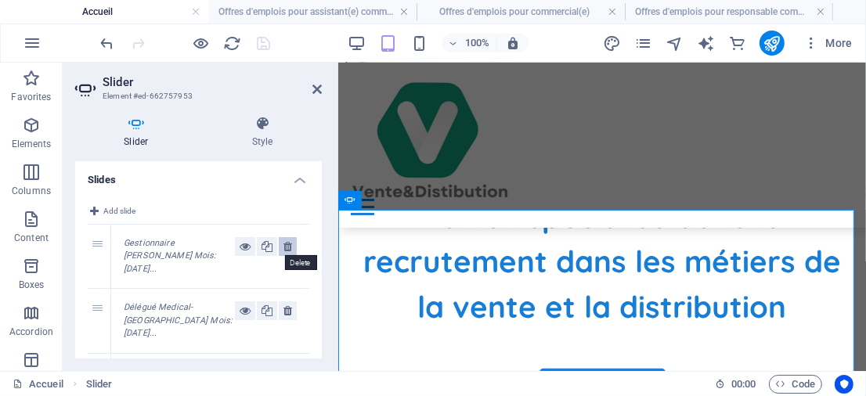
click at [285, 243] on icon at bounding box center [287, 246] width 9 height 19
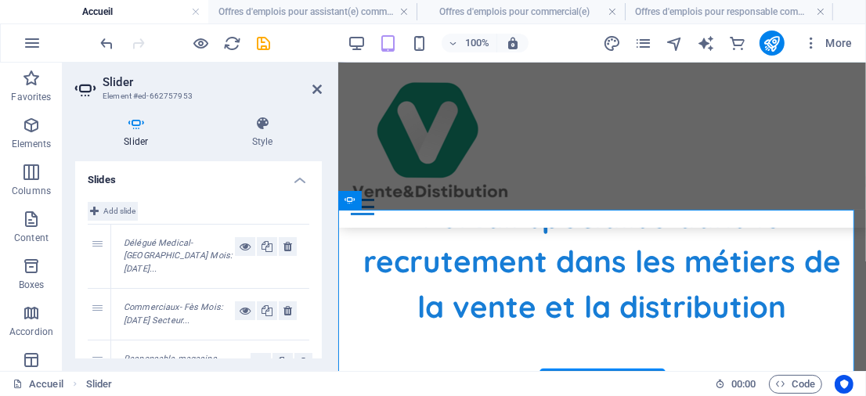
click at [120, 207] on span "Add slide" at bounding box center [119, 211] width 32 height 19
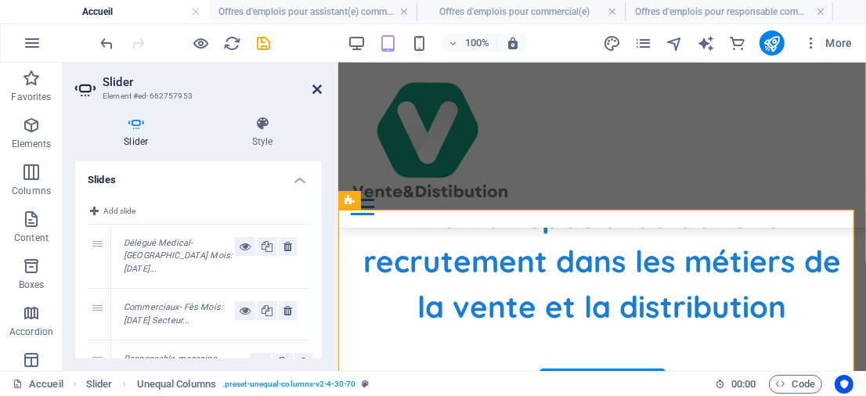
drag, startPoint x: 315, startPoint y: 88, endPoint x: 239, endPoint y: 13, distance: 107.4
click at [315, 88] on icon at bounding box center [316, 89] width 9 height 13
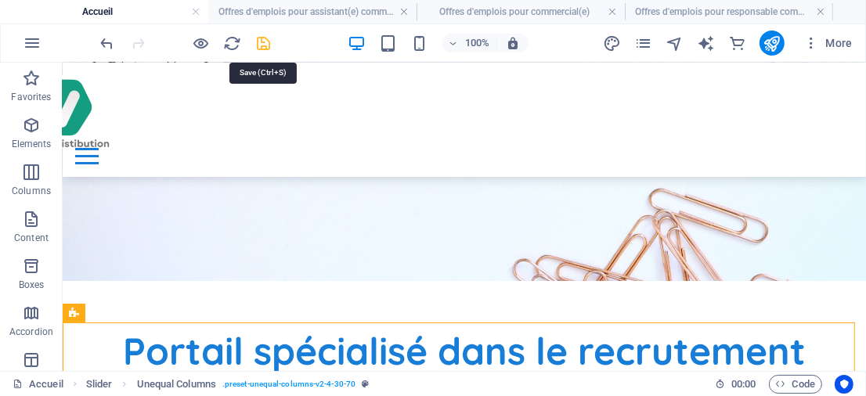
click at [266, 45] on icon "save" at bounding box center [264, 43] width 18 height 18
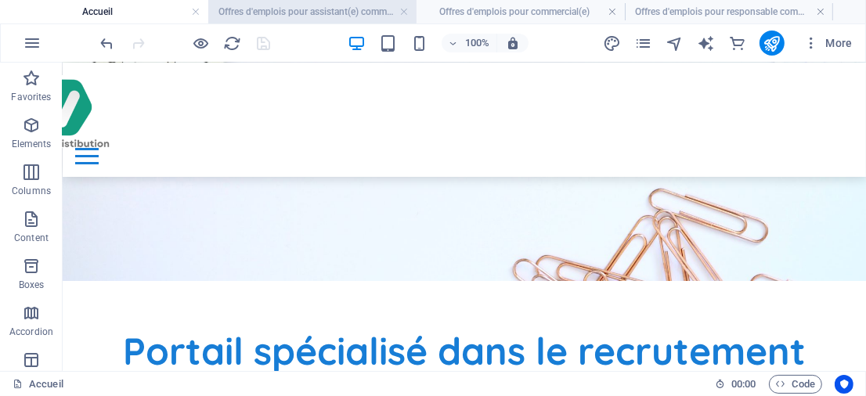
click at [365, 8] on h4 "Offres d'emplois pour assistant(e) commercial(e)" at bounding box center [312, 11] width 208 height 17
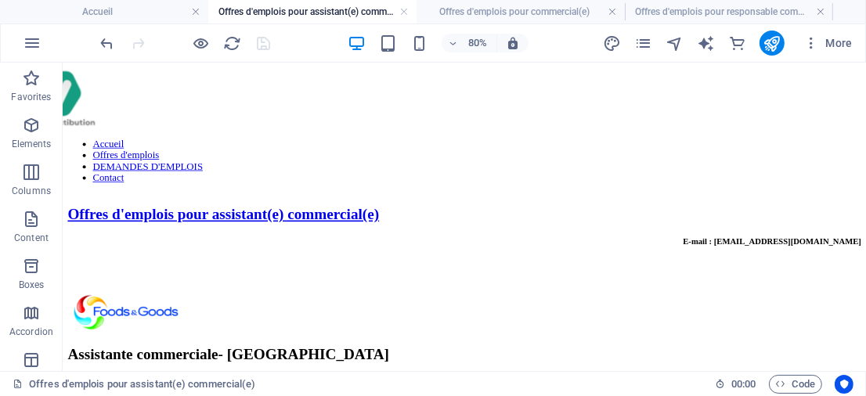
scroll to position [92, 0]
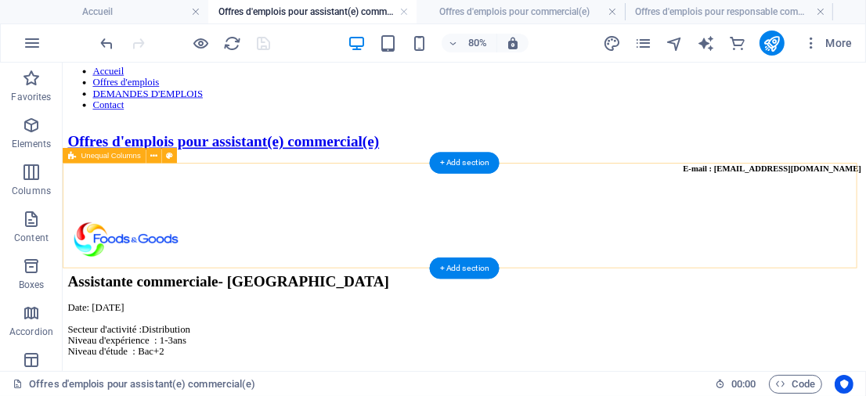
click at [236, 257] on div "Assistante commerciale- [GEOGRAPHIC_DATA] Date: [DATE] Secteur d'activité :Dist…" at bounding box center [564, 343] width 992 height 173
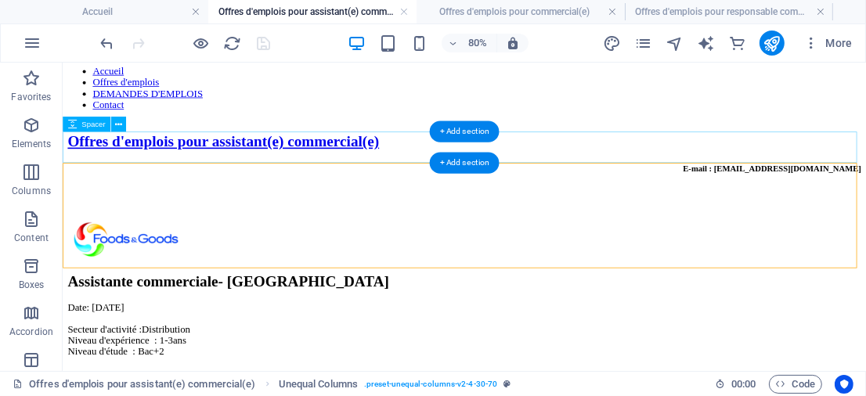
click at [219, 218] on div at bounding box center [564, 237] width 992 height 39
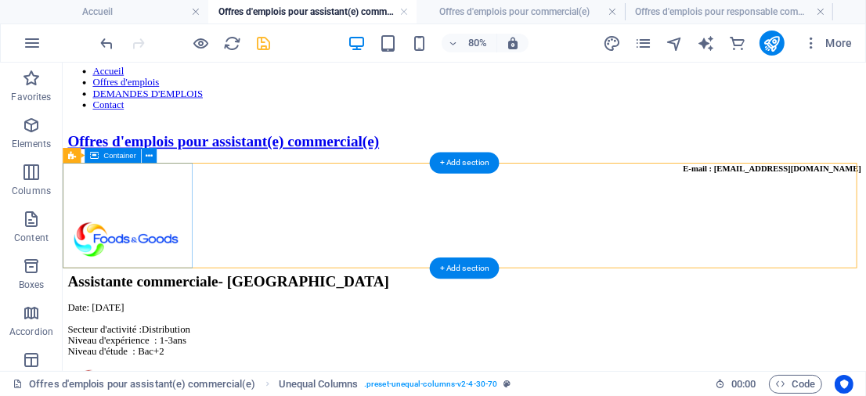
click at [207, 261] on div at bounding box center [564, 283] width 992 height 52
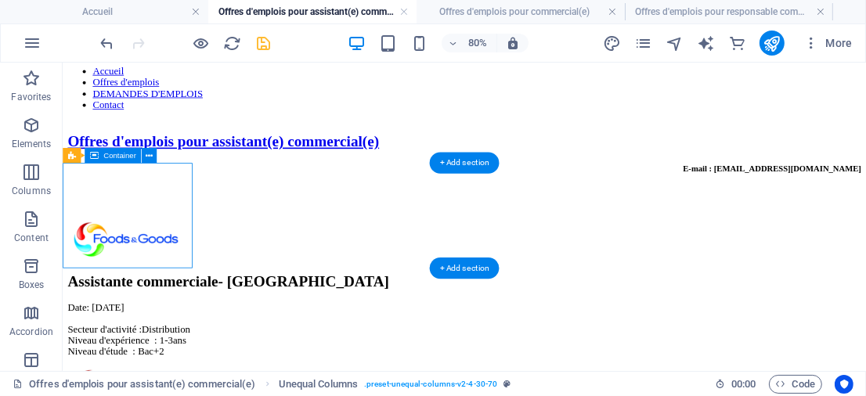
click at [207, 261] on div at bounding box center [564, 283] width 992 height 52
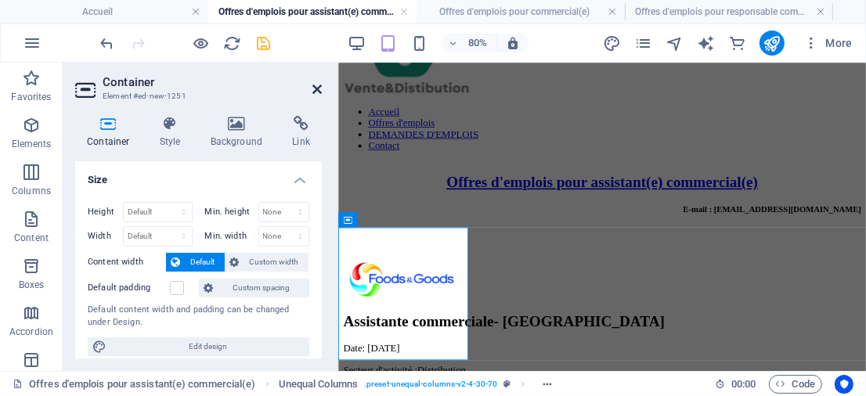
click at [314, 88] on icon at bounding box center [316, 89] width 9 height 13
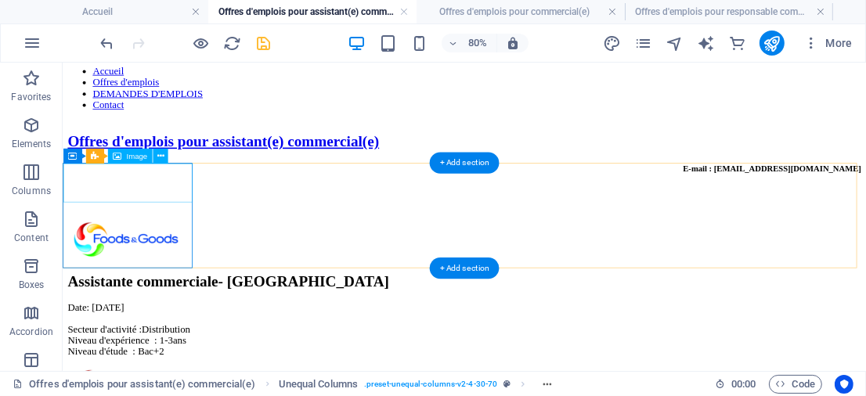
click at [184, 257] on figure at bounding box center [564, 283] width 992 height 52
select select "px"
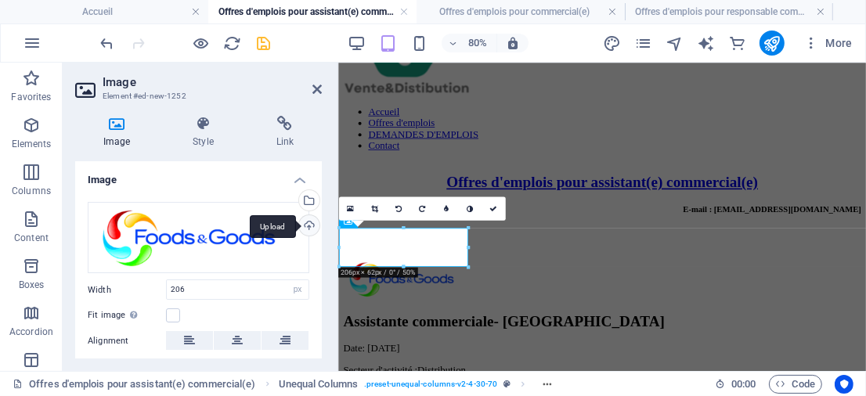
click at [304, 218] on div "Upload" at bounding box center [307, 226] width 23 height 23
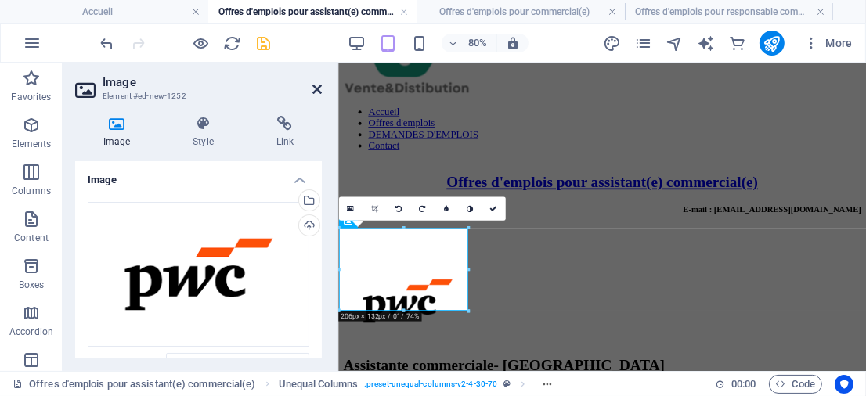
click at [319, 86] on icon at bounding box center [316, 89] width 9 height 13
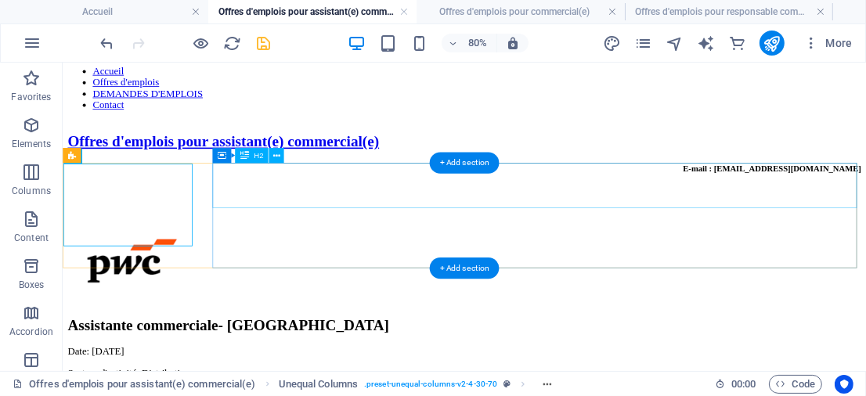
click at [390, 380] on div "Assistante commerciale- [GEOGRAPHIC_DATA]" at bounding box center [564, 390] width 992 height 21
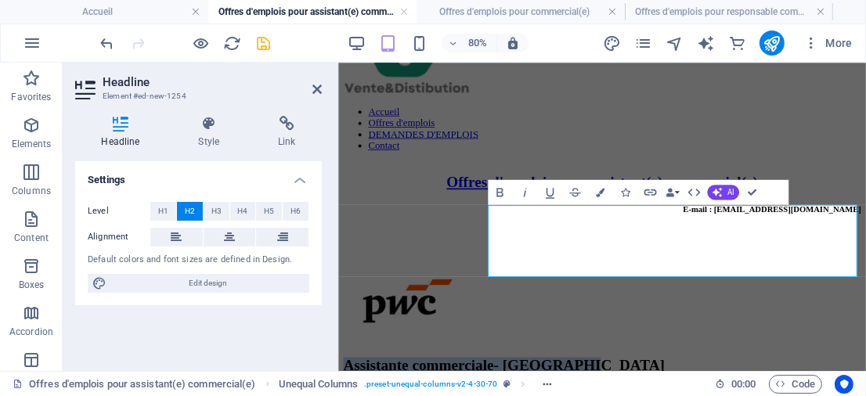
scroll to position [120, 0]
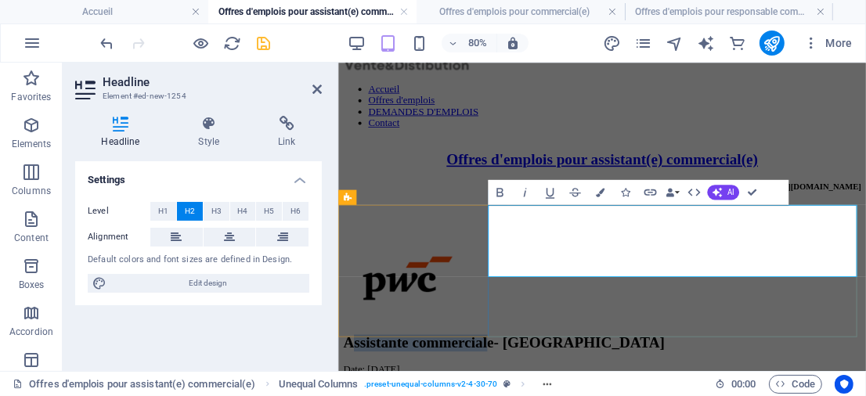
drag, startPoint x: 534, startPoint y: 263, endPoint x: 849, endPoint y: 272, distance: 314.7
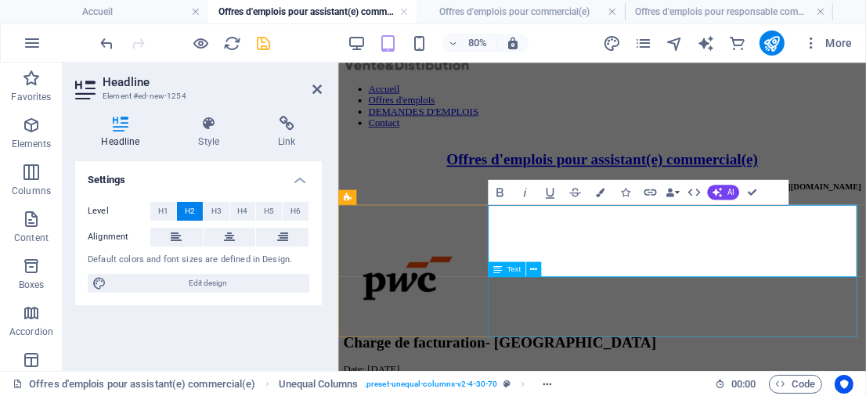
drag, startPoint x: 730, startPoint y: 358, endPoint x: 1074, endPoint y: 355, distance: 343.6
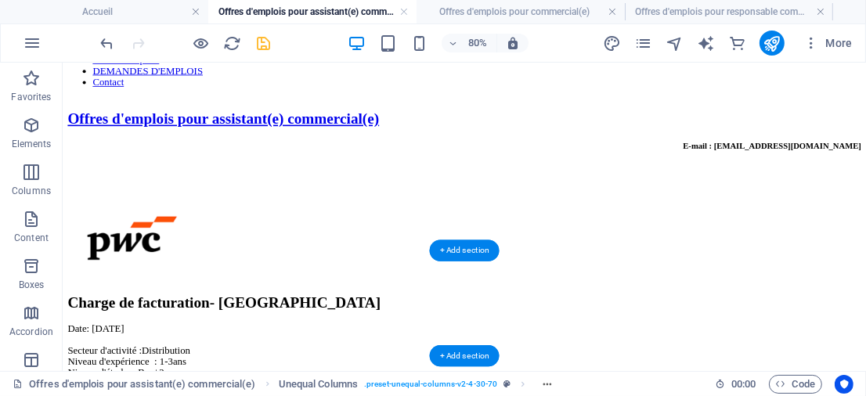
scroll to position [113, 0]
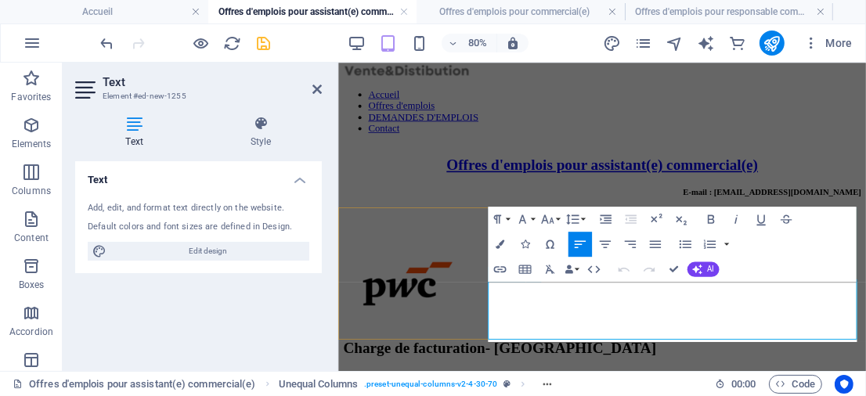
scroll to position [117, 0]
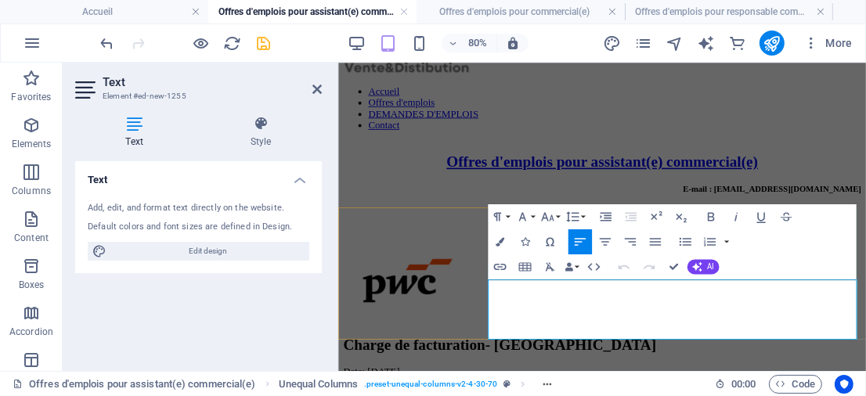
drag, startPoint x: 661, startPoint y: 362, endPoint x: 714, endPoint y: 362, distance: 52.4
click at [316, 88] on icon at bounding box center [316, 89] width 9 height 13
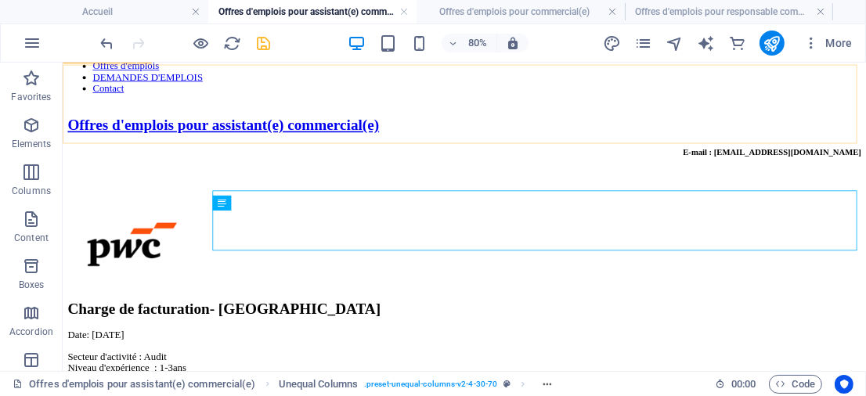
scroll to position [110, 0]
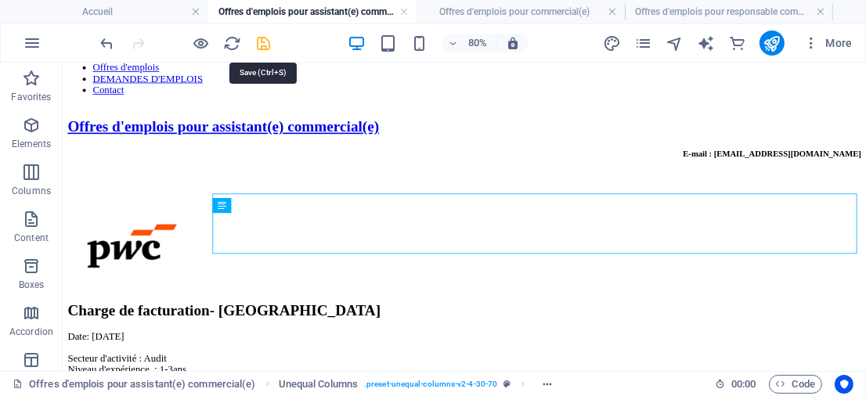
click at [262, 42] on icon "save" at bounding box center [264, 43] width 18 height 18
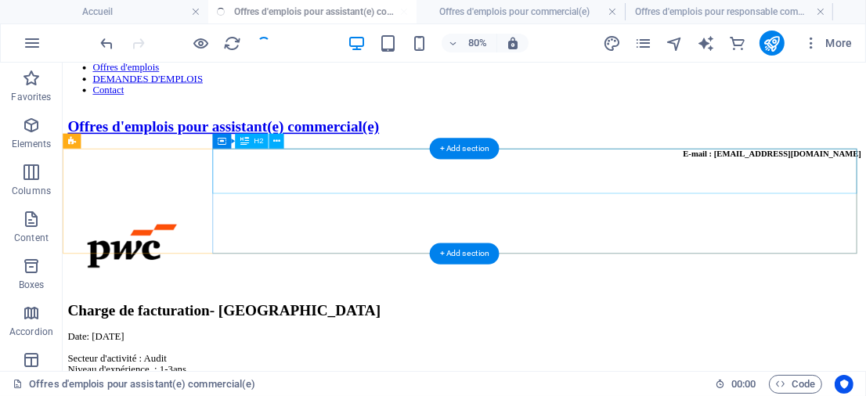
click at [344, 362] on div "Charge de facturation- [GEOGRAPHIC_DATA]" at bounding box center [564, 372] width 992 height 21
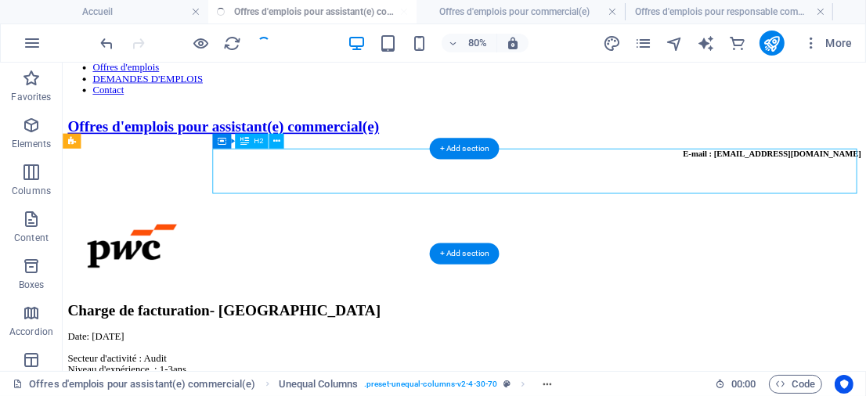
click at [344, 362] on div "Charge de facturation- [GEOGRAPHIC_DATA]" at bounding box center [564, 372] width 992 height 21
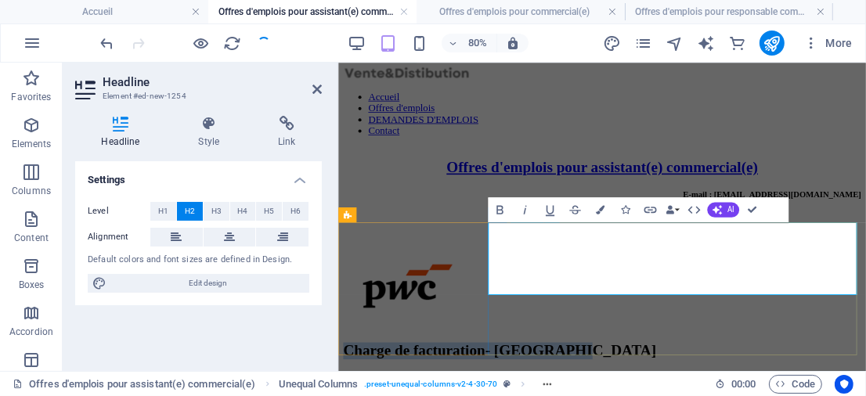
scroll to position [98, 0]
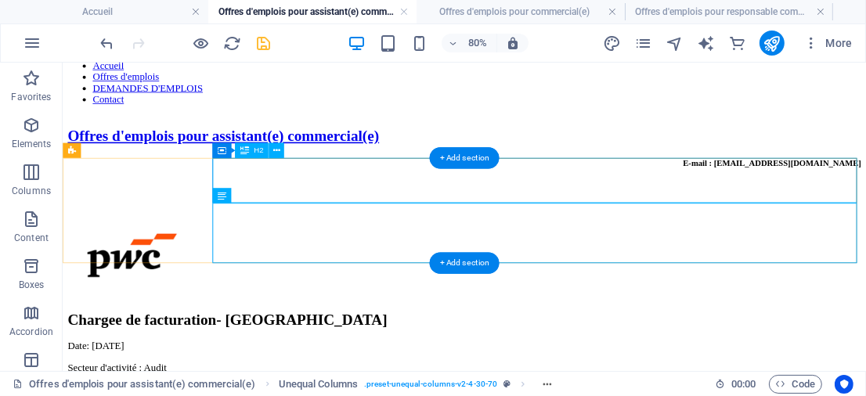
click at [419, 373] on div "Chargee de facturation- [GEOGRAPHIC_DATA]" at bounding box center [564, 383] width 992 height 21
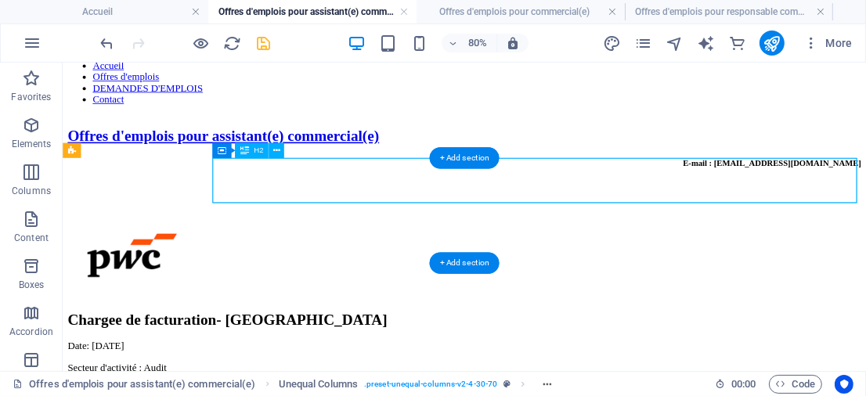
click at [419, 373] on div "Chargee de facturation- [GEOGRAPHIC_DATA]" at bounding box center [564, 383] width 992 height 21
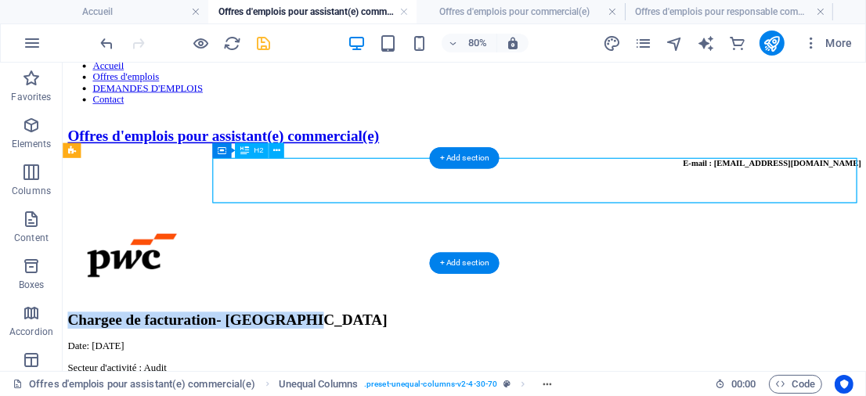
scroll to position [126, 0]
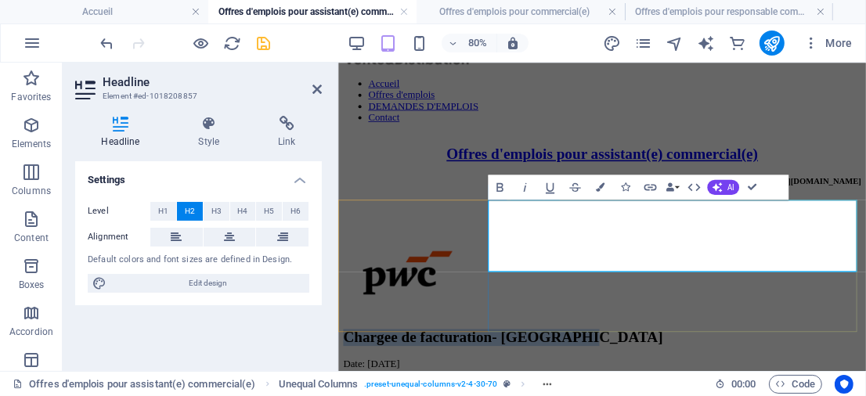
click at [319, 91] on icon at bounding box center [316, 89] width 9 height 13
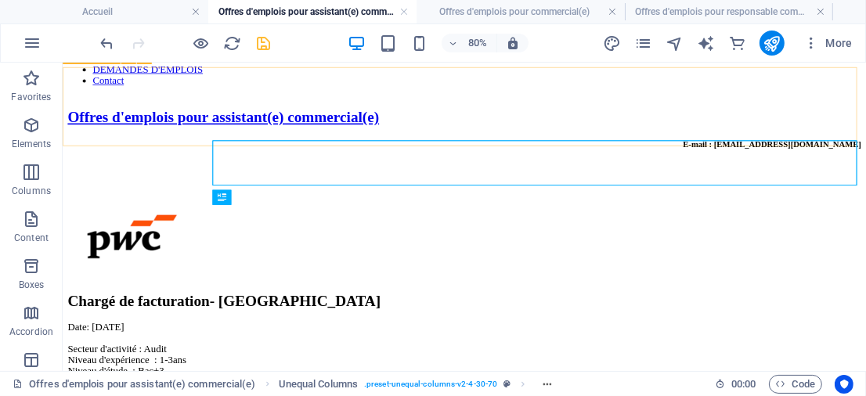
scroll to position [119, 0]
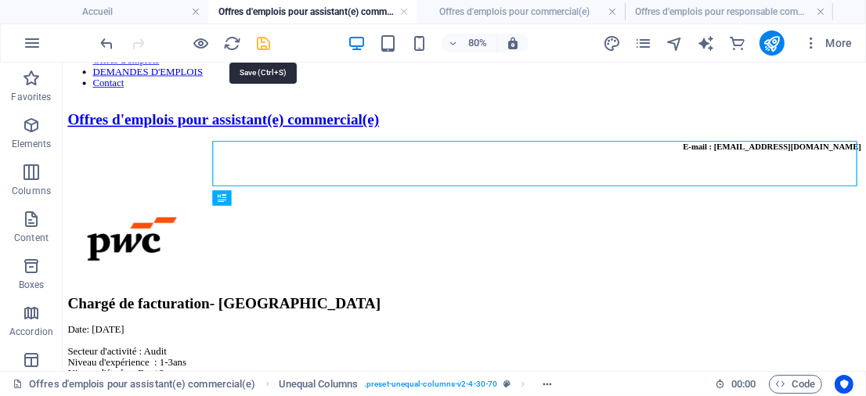
click at [261, 40] on icon "save" at bounding box center [264, 43] width 18 height 18
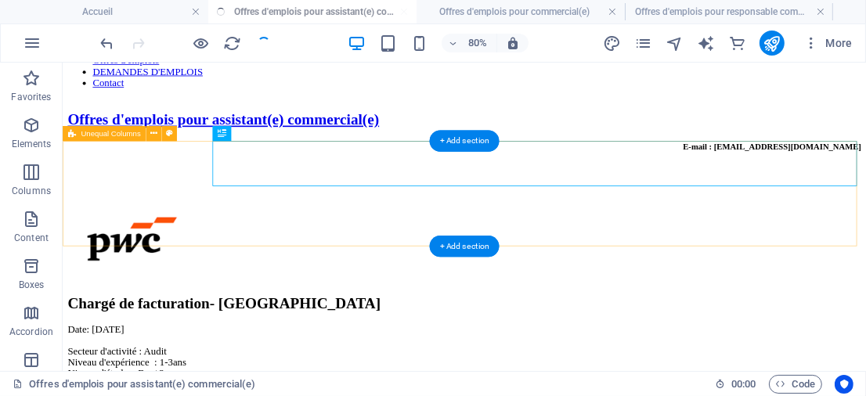
click at [232, 251] on div "Chargé de facturation- [GEOGRAPHIC_DATA] Date: [DATE] Secteur d'activité : Audi…" at bounding box center [564, 344] width 992 height 228
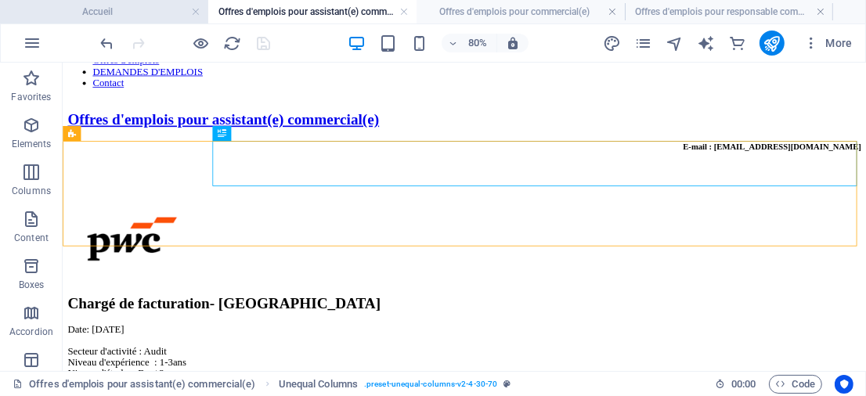
click at [166, 8] on h4 "Accueil" at bounding box center [104, 11] width 208 height 17
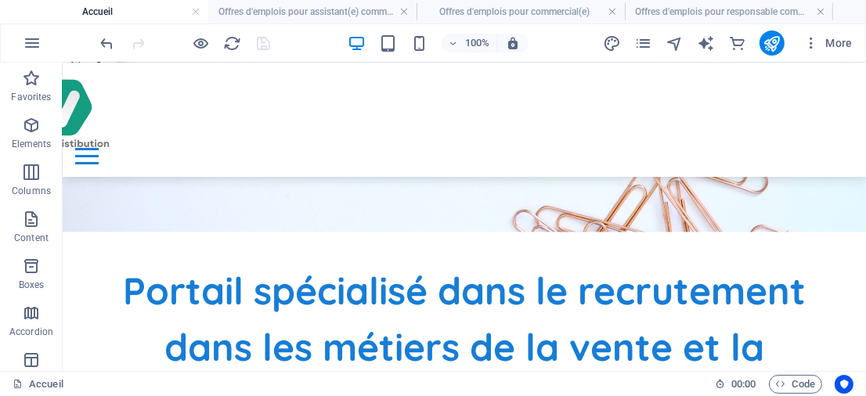
scroll to position [471, 0]
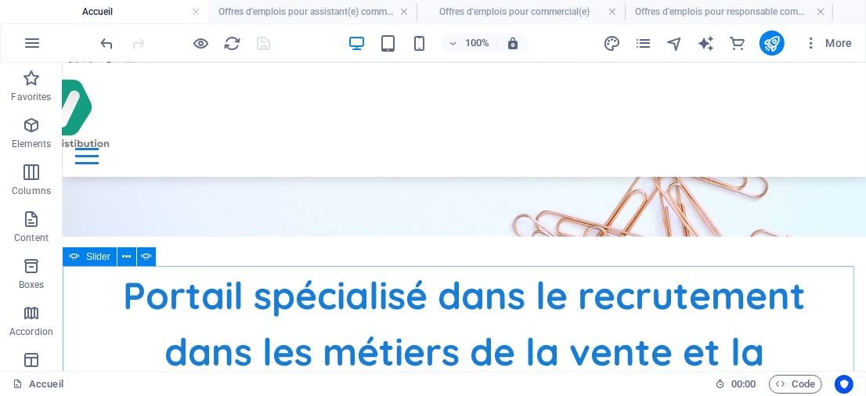
click at [88, 257] on span "Slider" at bounding box center [98, 256] width 24 height 9
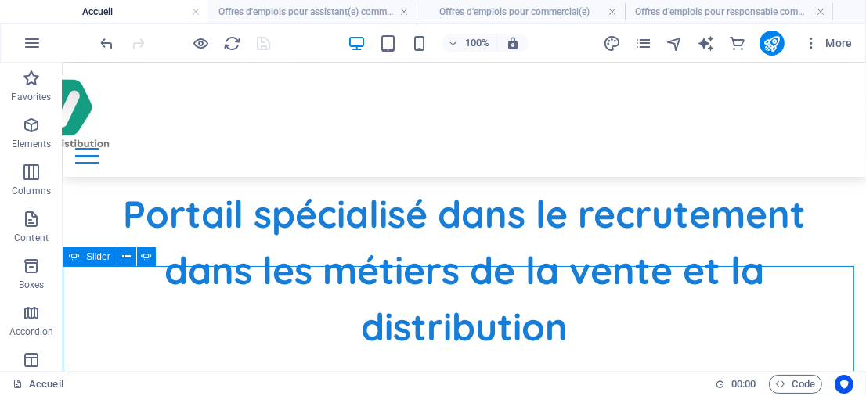
select select "ms"
select select "s"
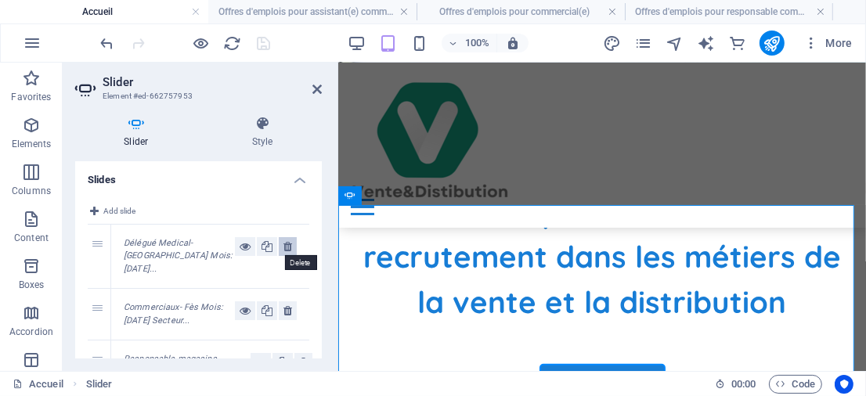
click at [283, 240] on icon at bounding box center [287, 246] width 9 height 19
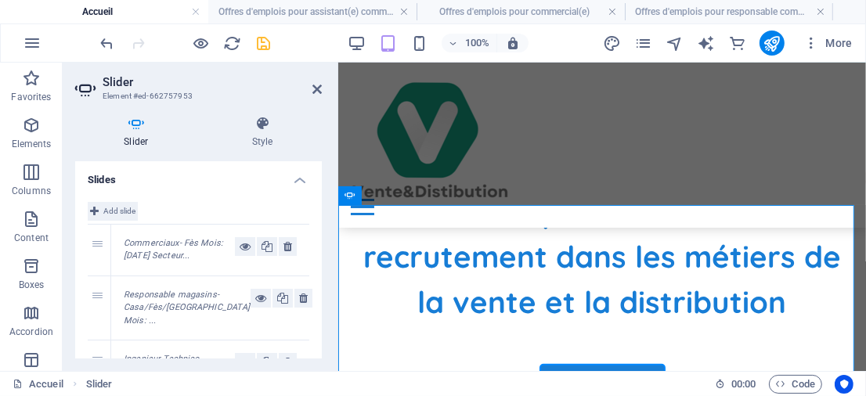
click at [124, 214] on span "Add slide" at bounding box center [119, 211] width 32 height 19
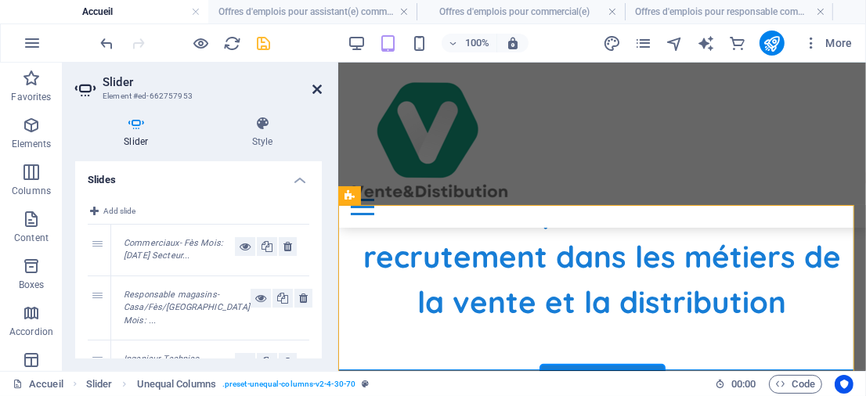
click at [315, 88] on icon at bounding box center [316, 89] width 9 height 13
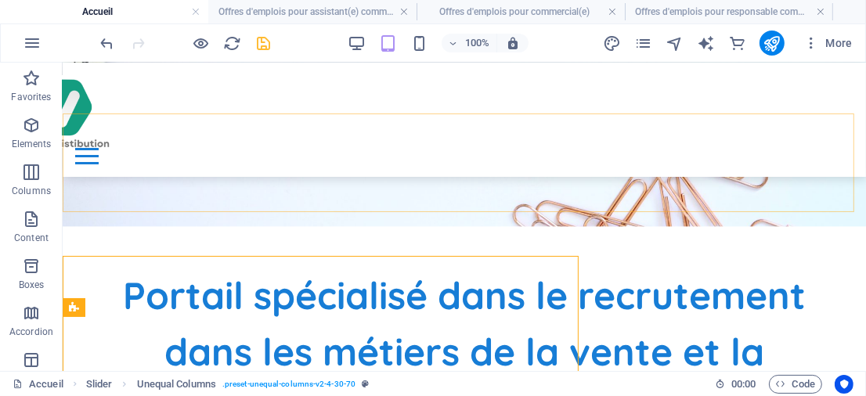
scroll to position [420, 0]
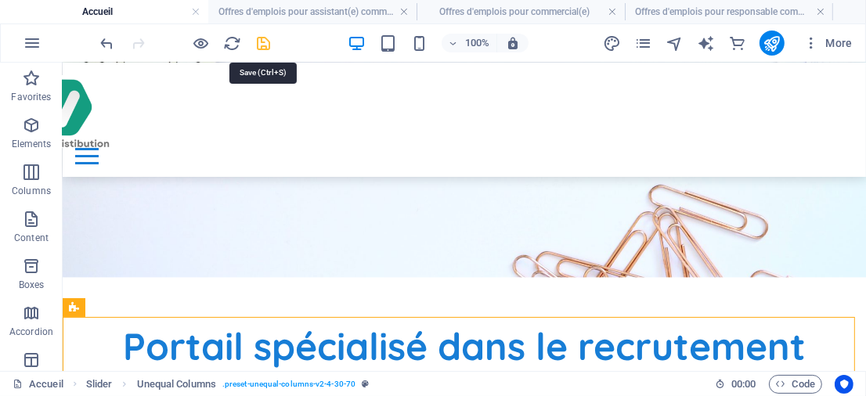
click at [269, 44] on icon "save" at bounding box center [264, 43] width 18 height 18
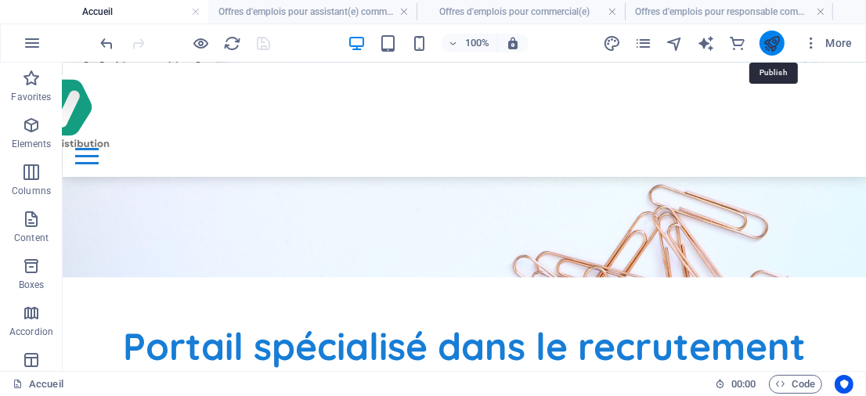
click at [768, 38] on icon "publish" at bounding box center [771, 43] width 18 height 18
